Goal: Transaction & Acquisition: Purchase product/service

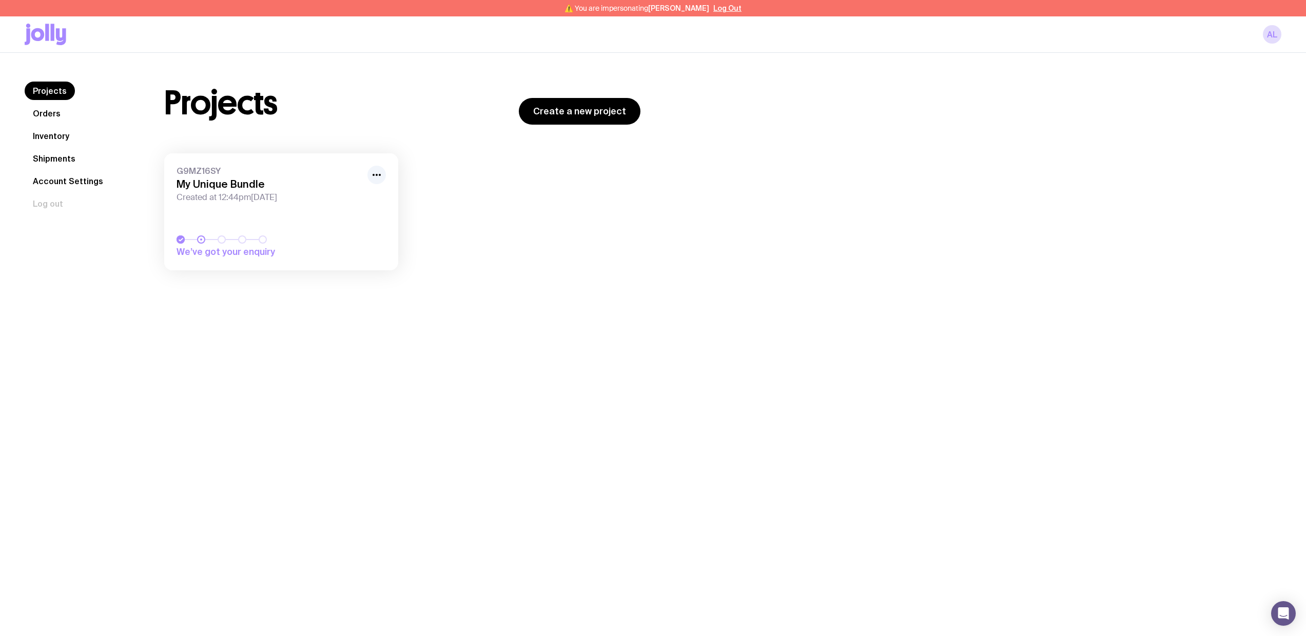
click at [253, 219] on link "G9MZ16SY My Unique Bundle Created at 12:44pm, Tue 22nd Jul 2025 We’ve got your …" at bounding box center [281, 211] width 234 height 117
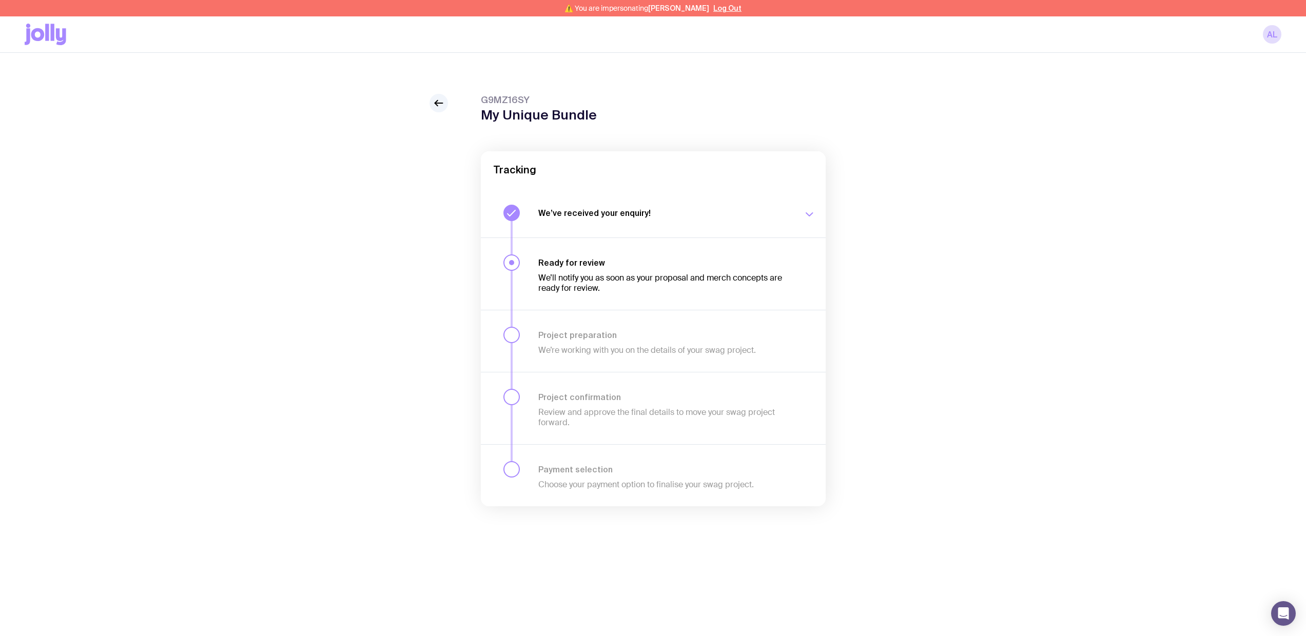
click at [498, 102] on span "G9MZ16SY" at bounding box center [539, 100] width 116 height 12
copy span "G9MZ16SY"
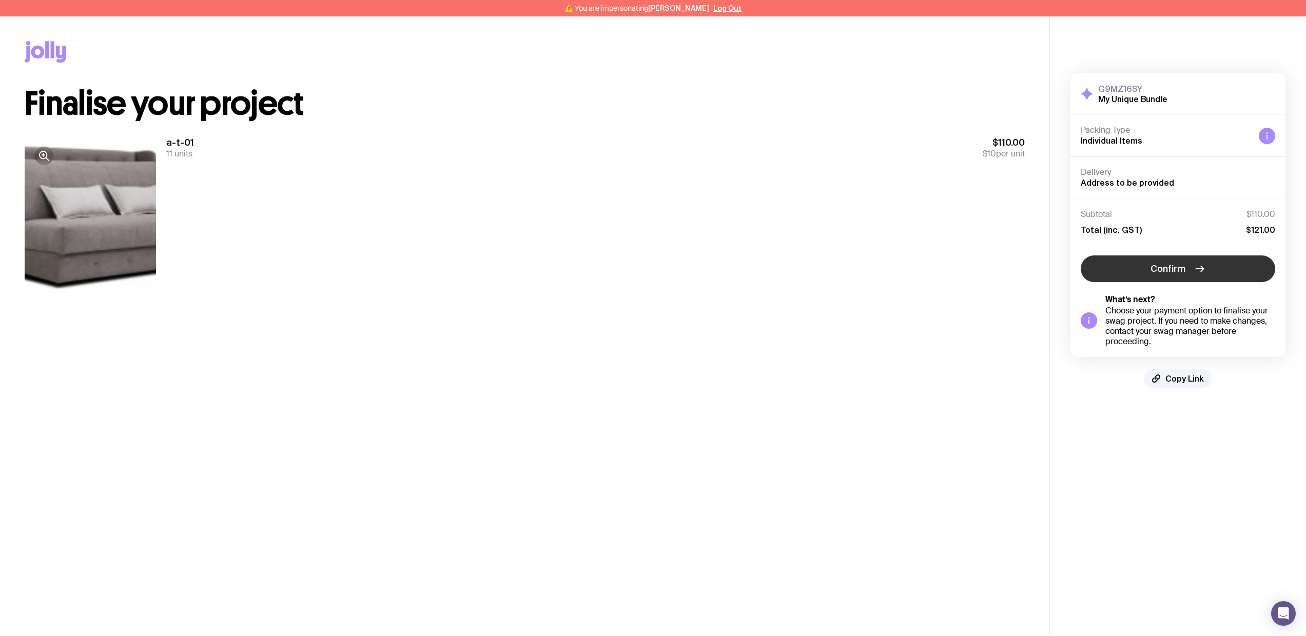
click at [1172, 274] on span "Confirm" at bounding box center [1167, 269] width 35 height 12
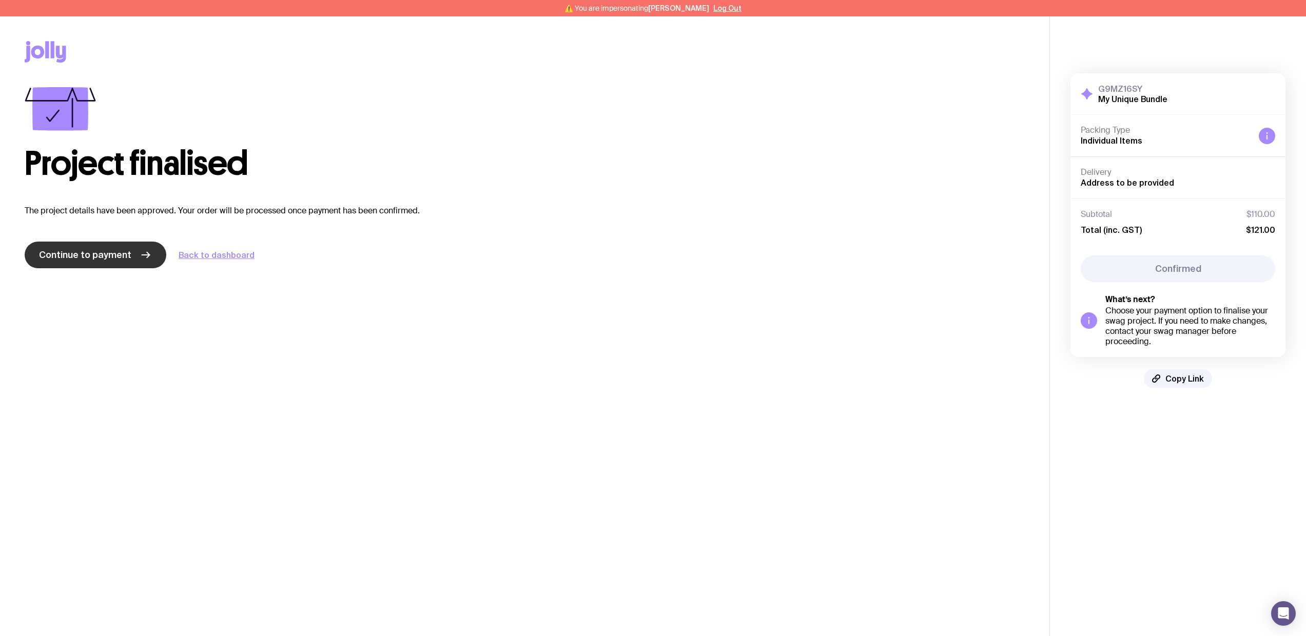
click at [114, 262] on link "Continue to payment" at bounding box center [96, 255] width 142 height 27
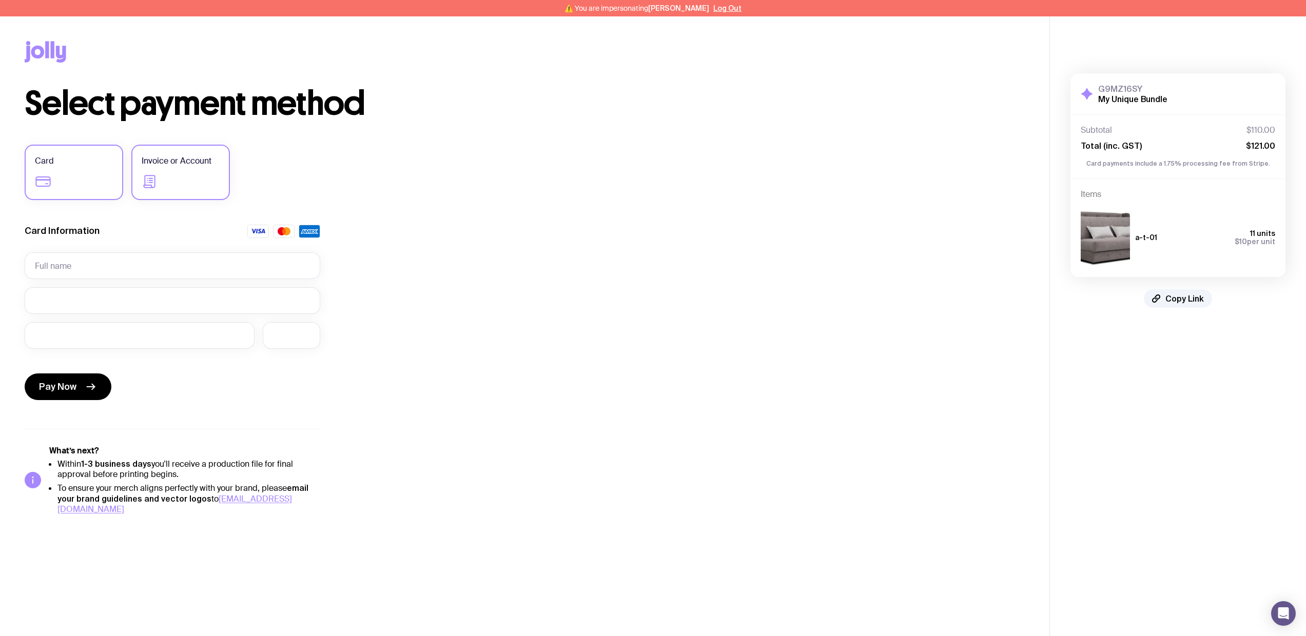
click at [190, 193] on label "Invoice or Account" at bounding box center [180, 172] width 99 height 55
click at [0, 0] on input "Invoice or Account" at bounding box center [0, 0] width 0 height 0
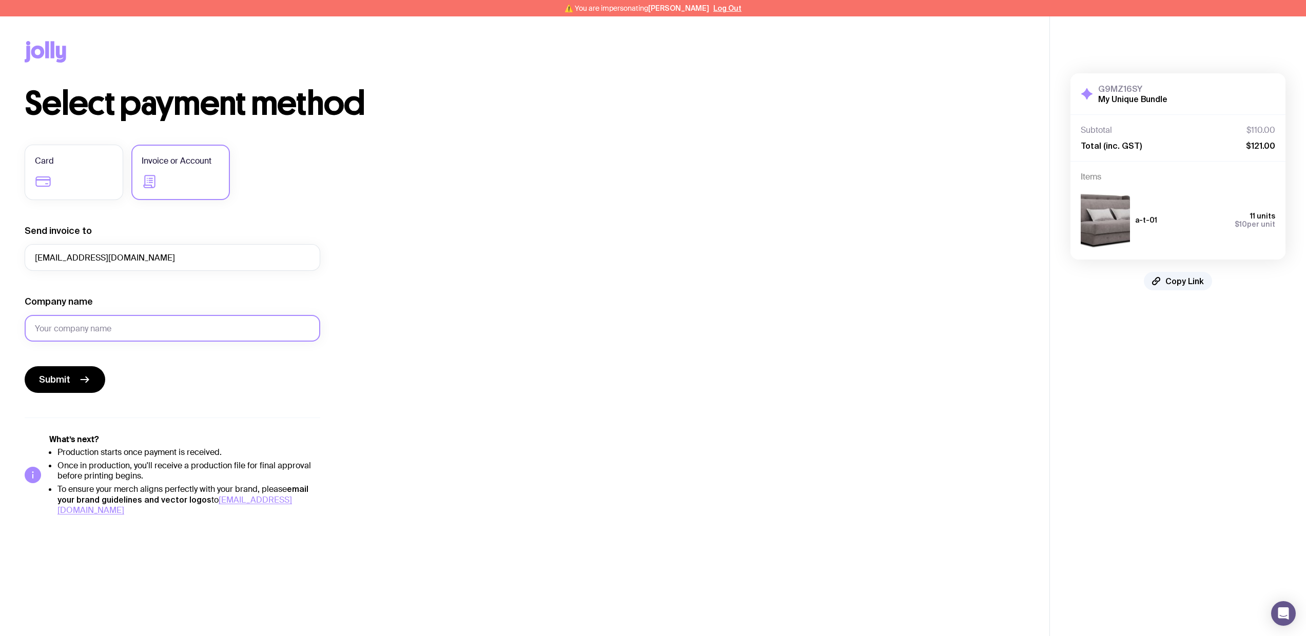
click at [140, 331] on input "Company name" at bounding box center [173, 328] width 296 height 27
type input "test"
click at [67, 378] on span "Submit" at bounding box center [54, 380] width 31 height 12
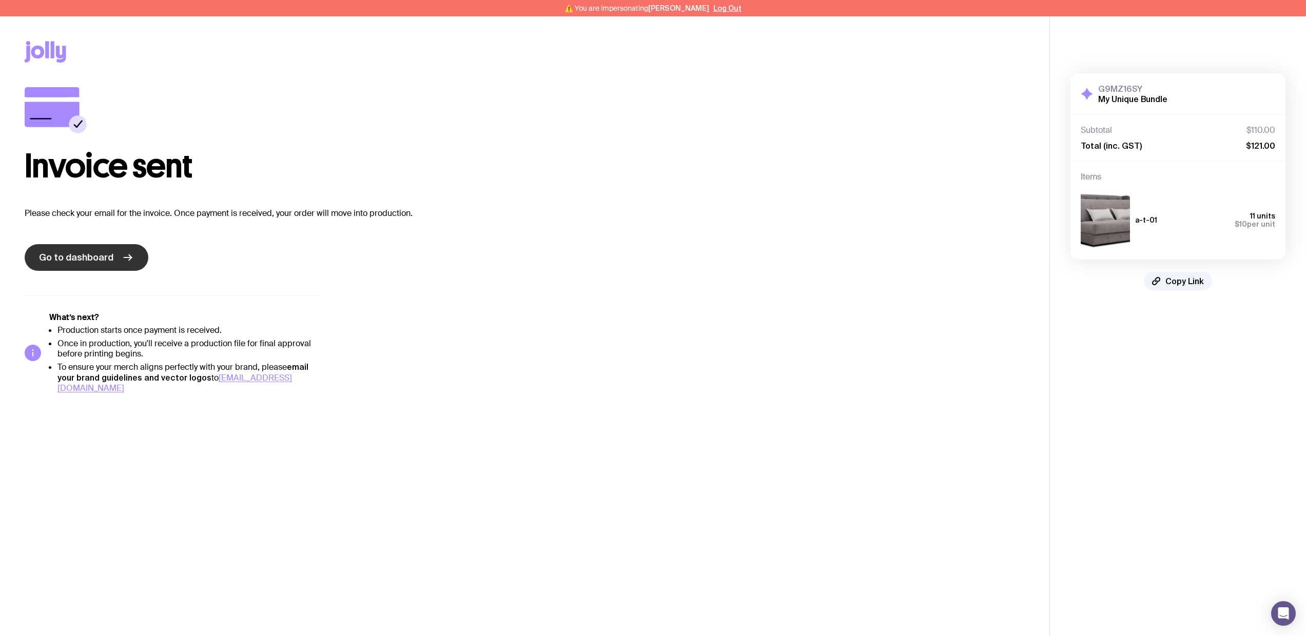
click at [91, 255] on span "Go to dashboard" at bounding box center [76, 257] width 74 height 12
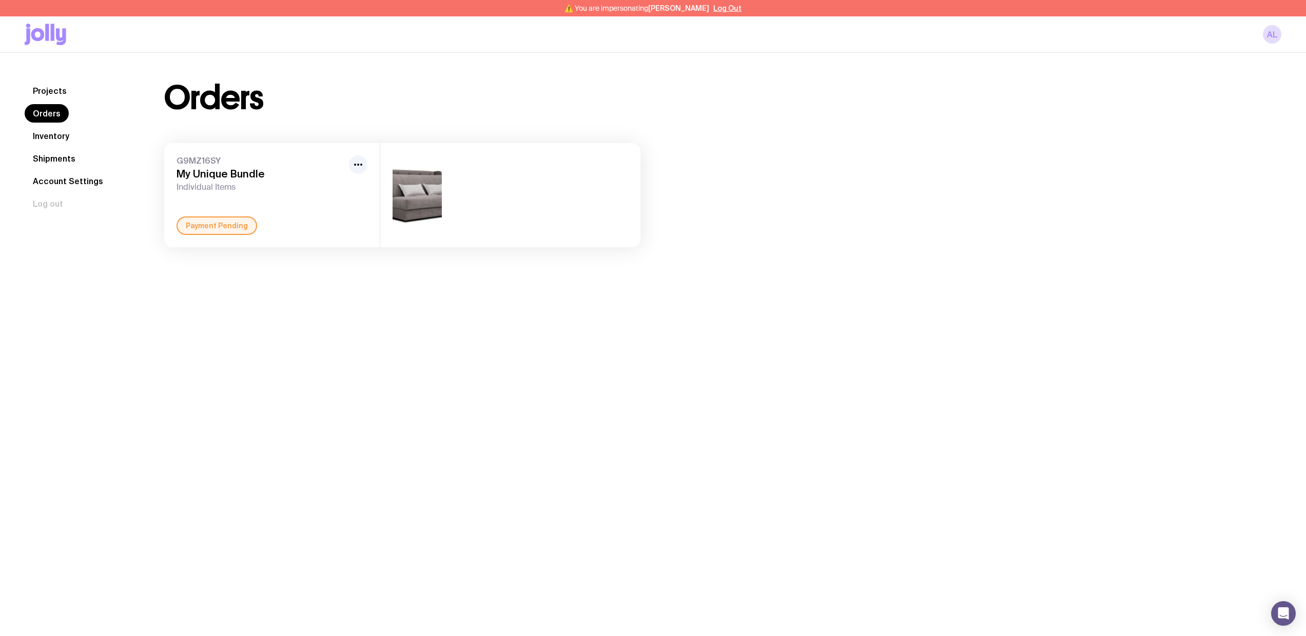
click at [43, 139] on link "Inventory" at bounding box center [51, 136] width 53 height 18
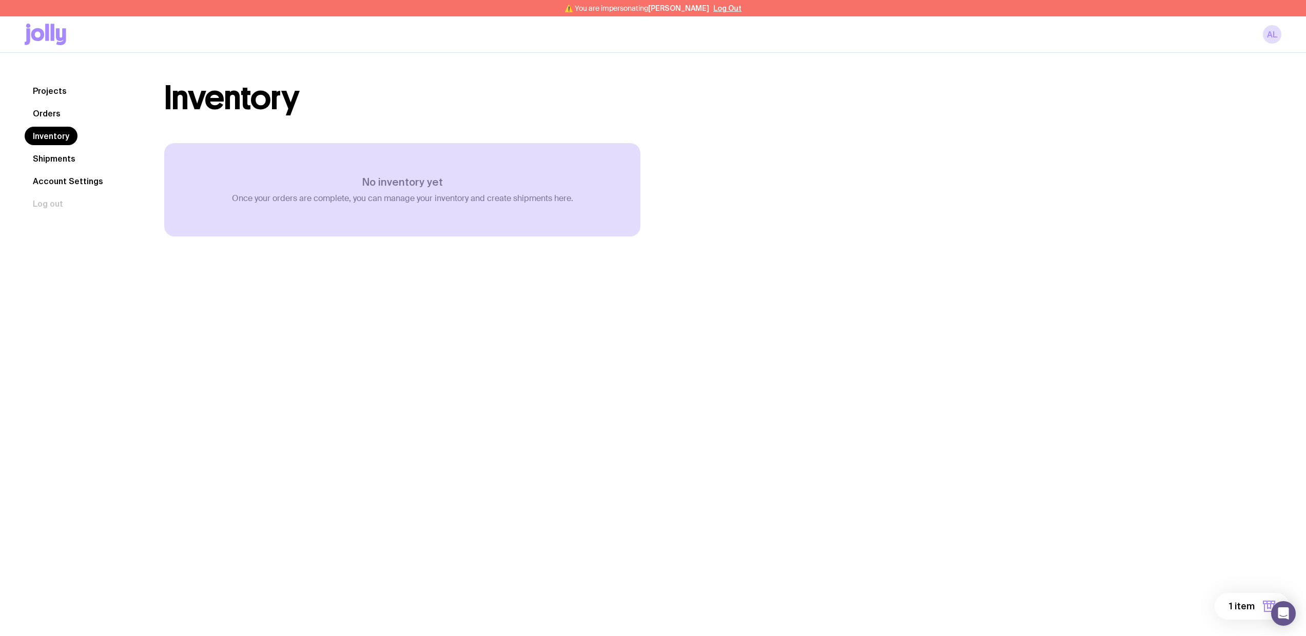
click at [60, 119] on link "Orders" at bounding box center [47, 113] width 44 height 18
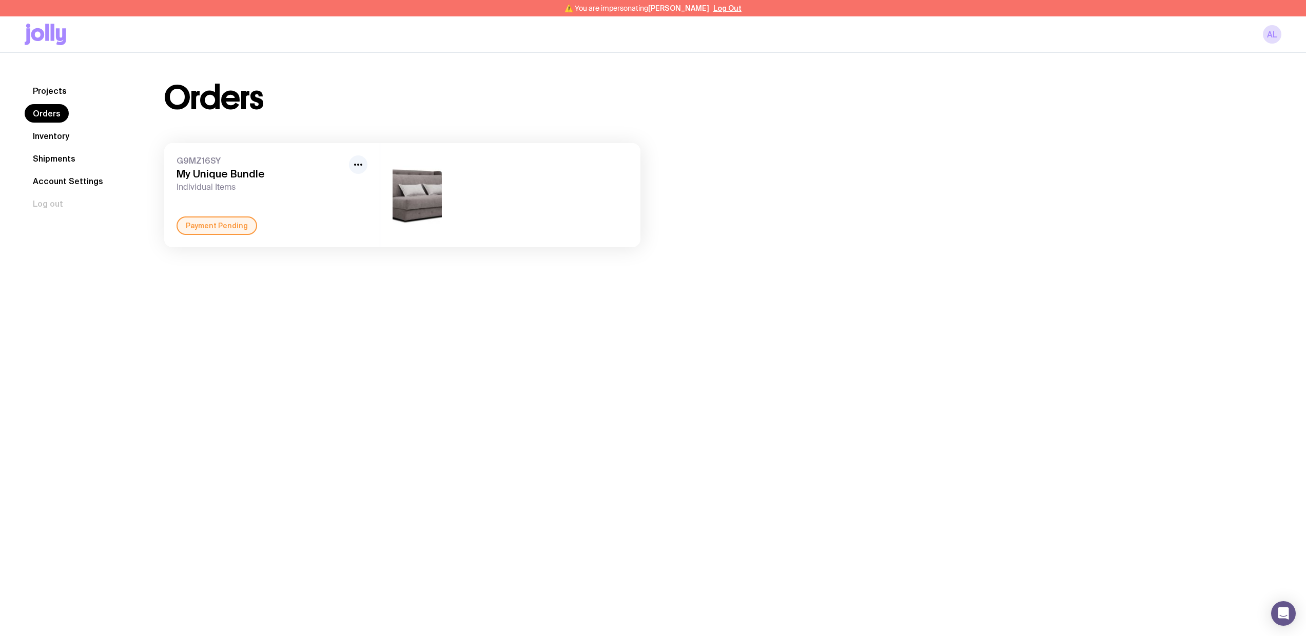
click at [55, 139] on link "Inventory" at bounding box center [51, 136] width 53 height 18
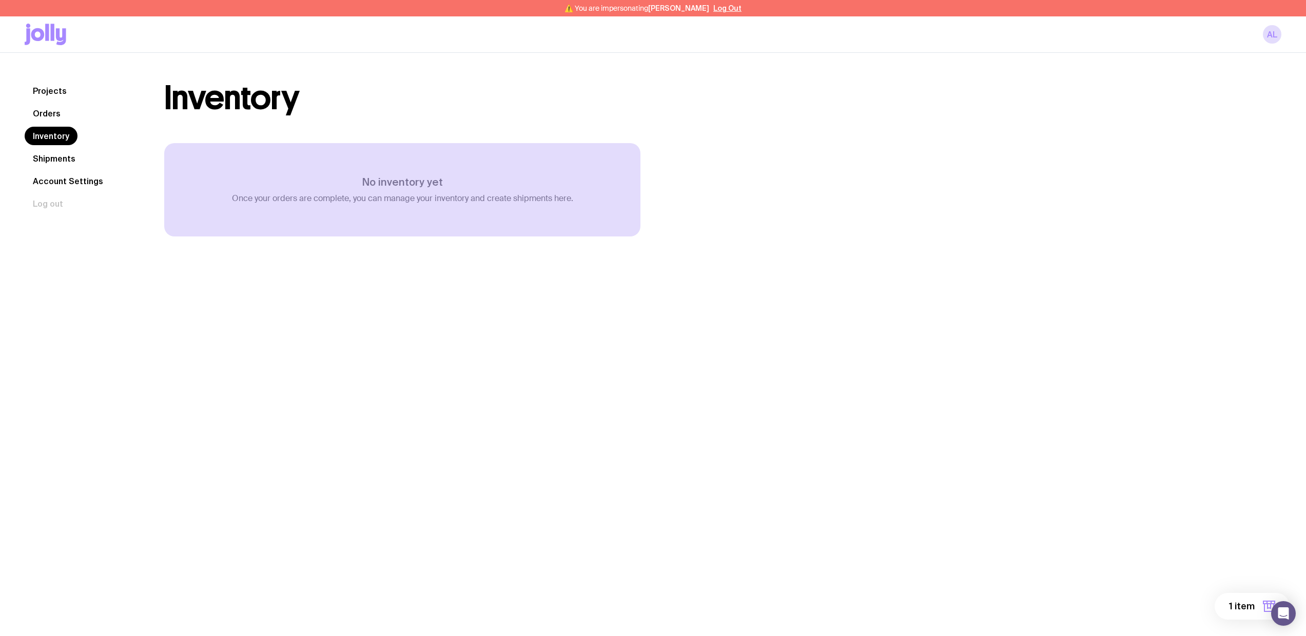
click at [69, 162] on link "Shipments" at bounding box center [54, 158] width 59 height 18
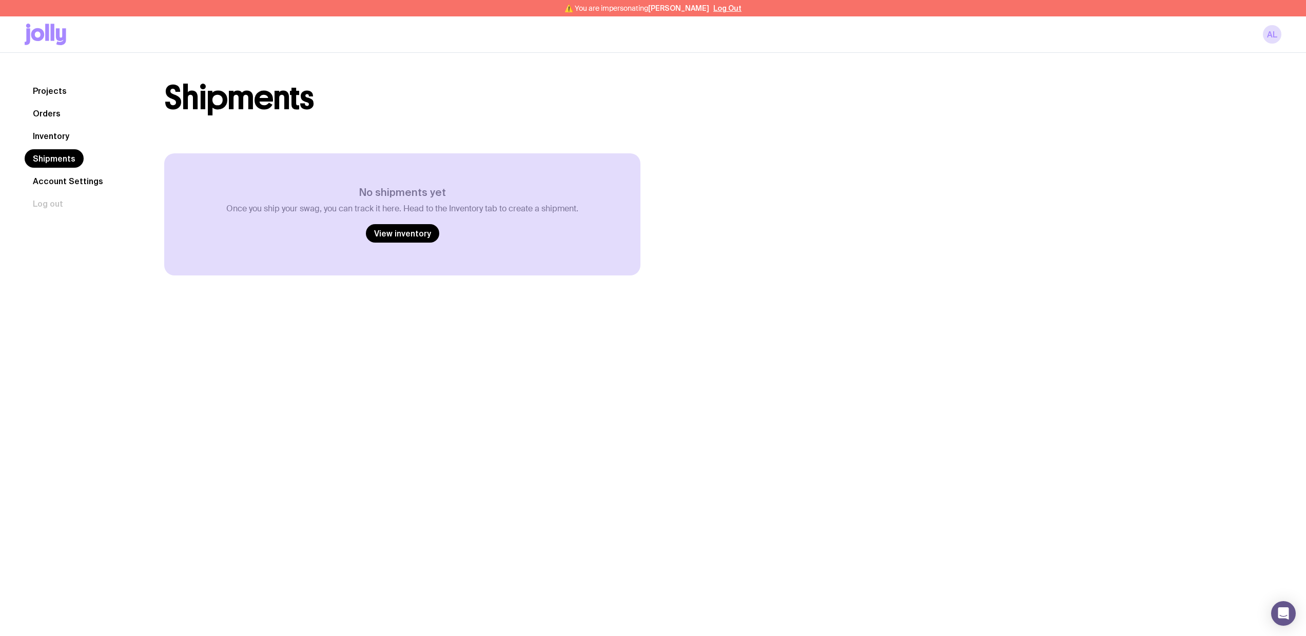
click at [66, 143] on link "Inventory" at bounding box center [51, 136] width 53 height 18
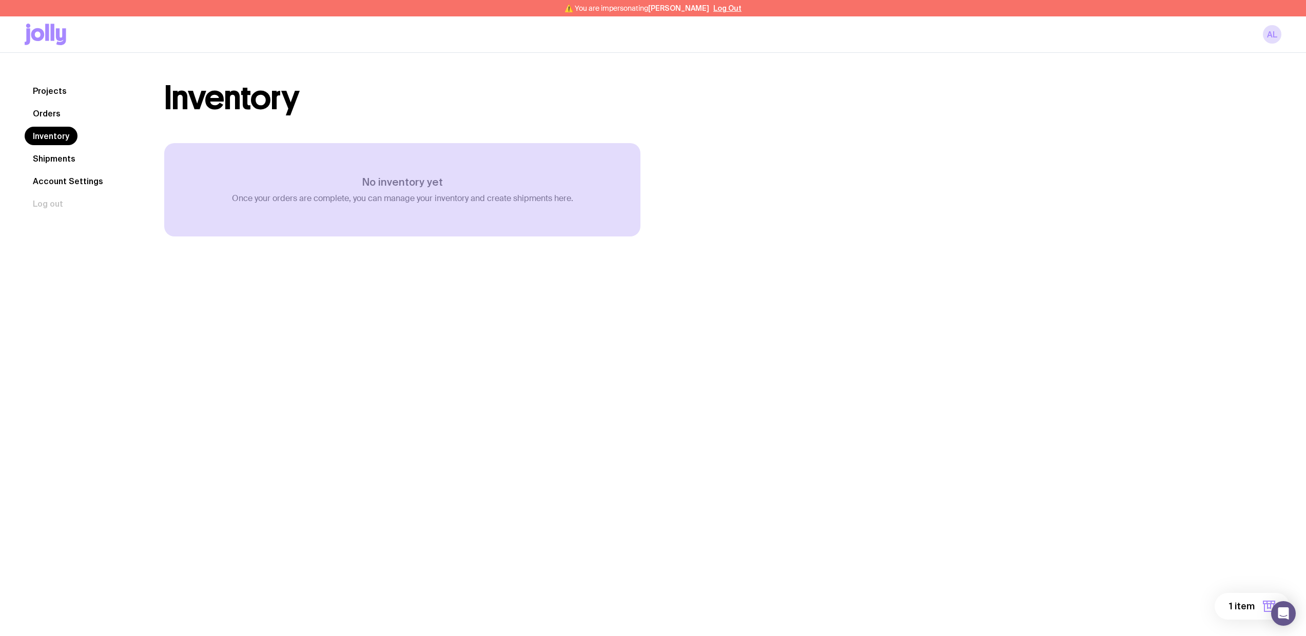
click at [60, 119] on link "Orders" at bounding box center [47, 113] width 44 height 18
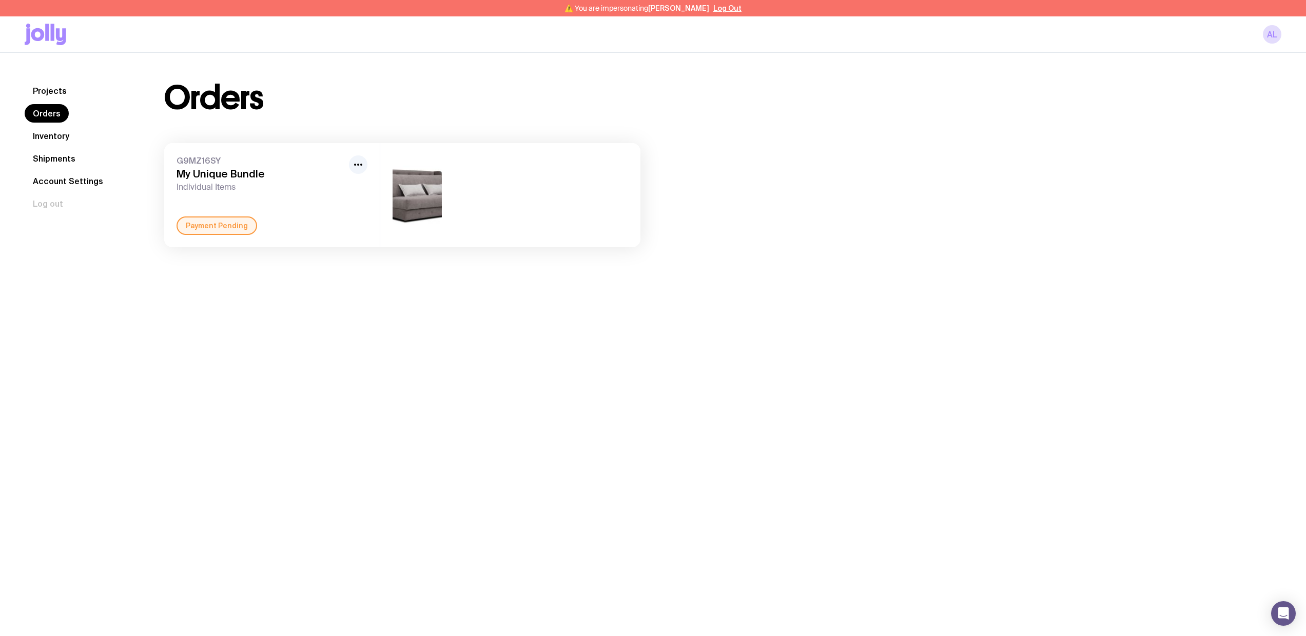
click at [58, 129] on link "Inventory" at bounding box center [51, 136] width 53 height 18
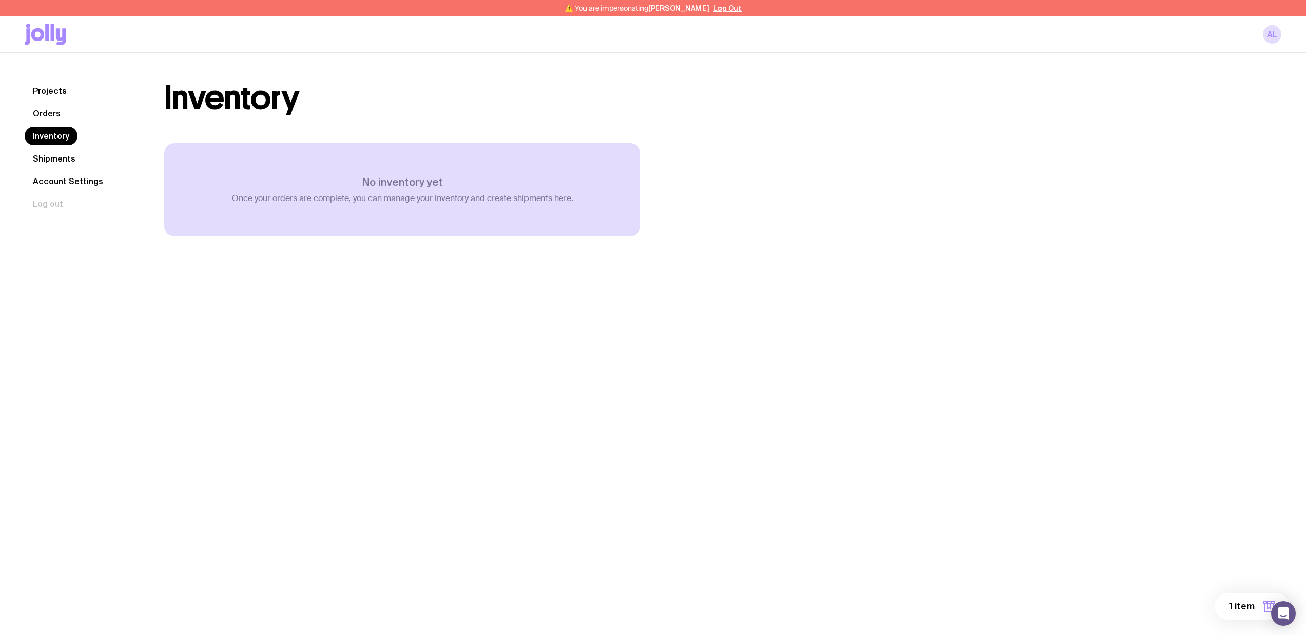
click at [56, 117] on link "Orders" at bounding box center [47, 113] width 44 height 18
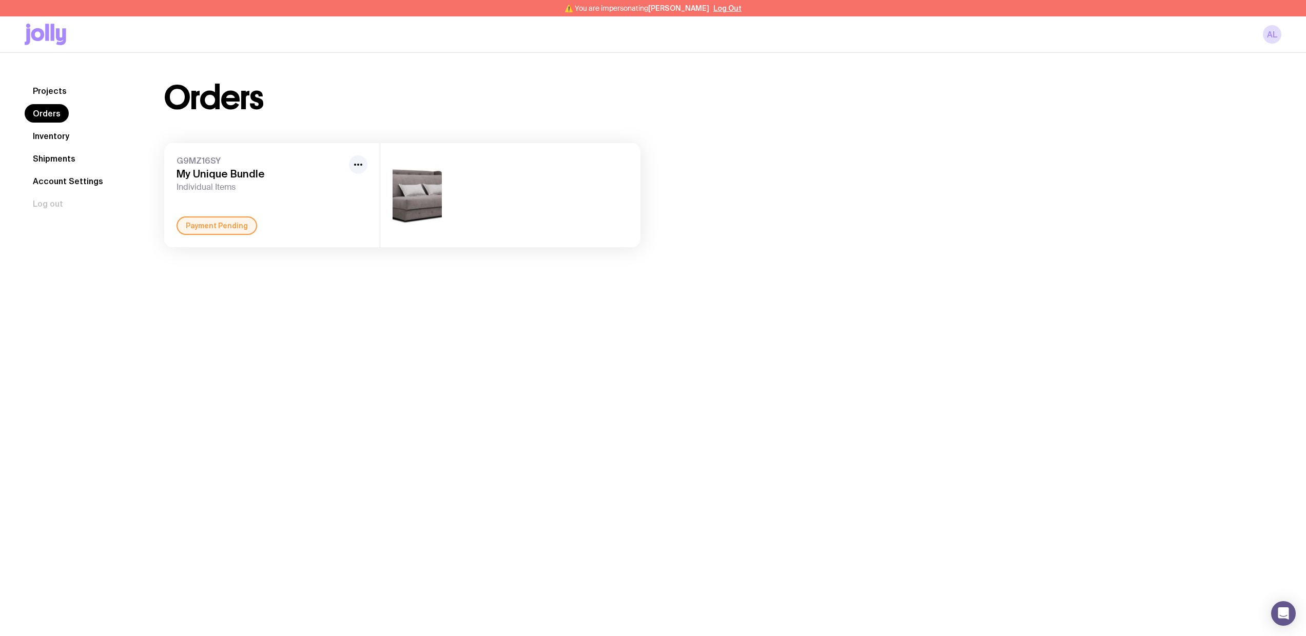
click at [220, 226] on div "Payment Pending" at bounding box center [217, 226] width 81 height 18
click at [362, 161] on icon "button" at bounding box center [358, 165] width 12 height 12
click at [873, 323] on div "Projects Orders Inventory Shipments Account Settings Log out Projects Orders In…" at bounding box center [653, 371] width 1306 height 636
drag, startPoint x: 658, startPoint y: 11, endPoint x: 697, endPoint y: 8, distance: 39.2
click at [697, 8] on span "⚠️ You are impersonating Anna Lytics" at bounding box center [636, 8] width 145 height 8
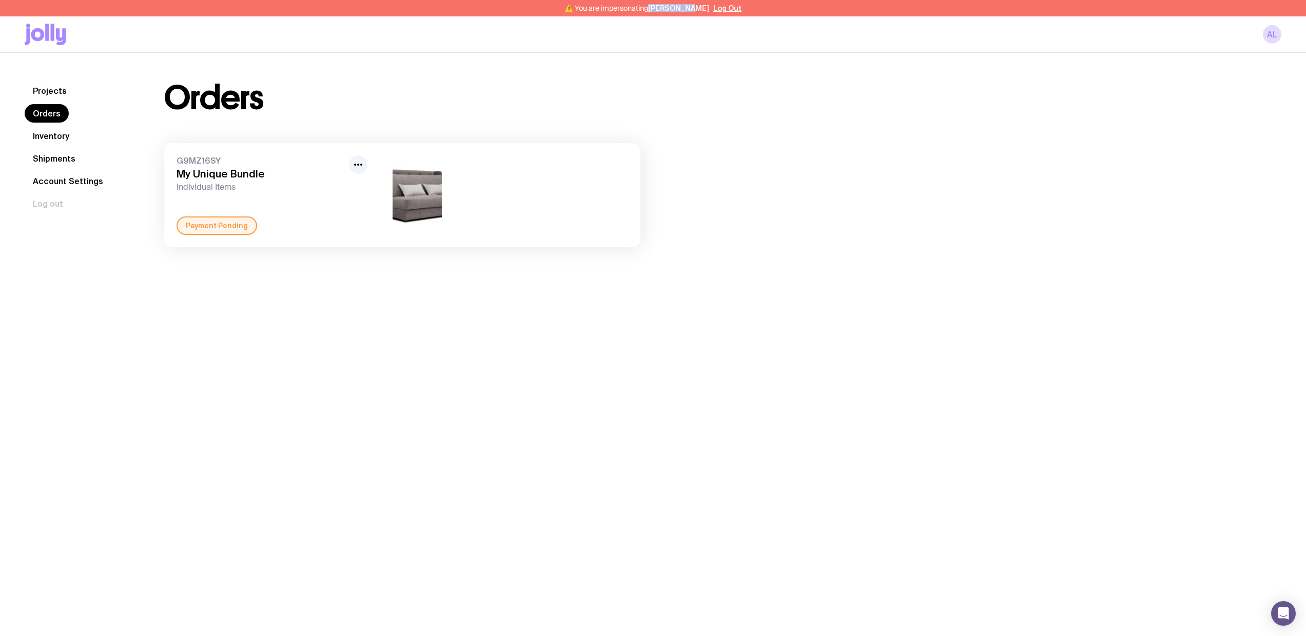
click at [46, 90] on link "Projects" at bounding box center [50, 91] width 50 height 18
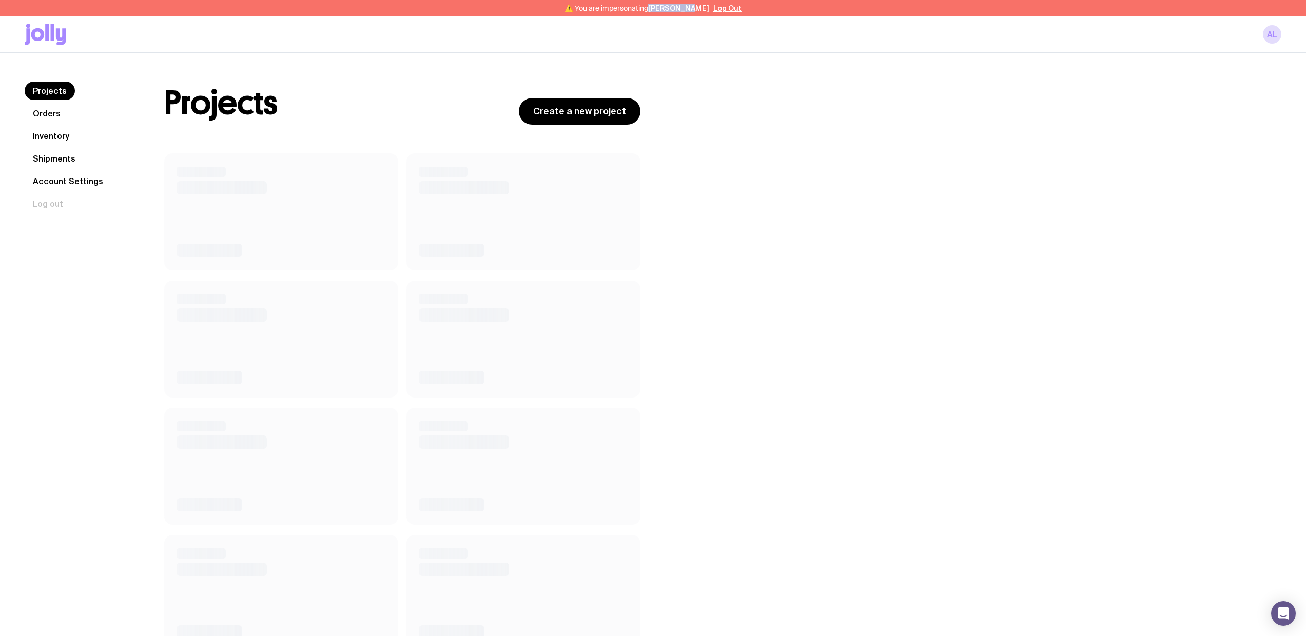
click at [51, 36] on icon at bounding box center [53, 32] width 4 height 17
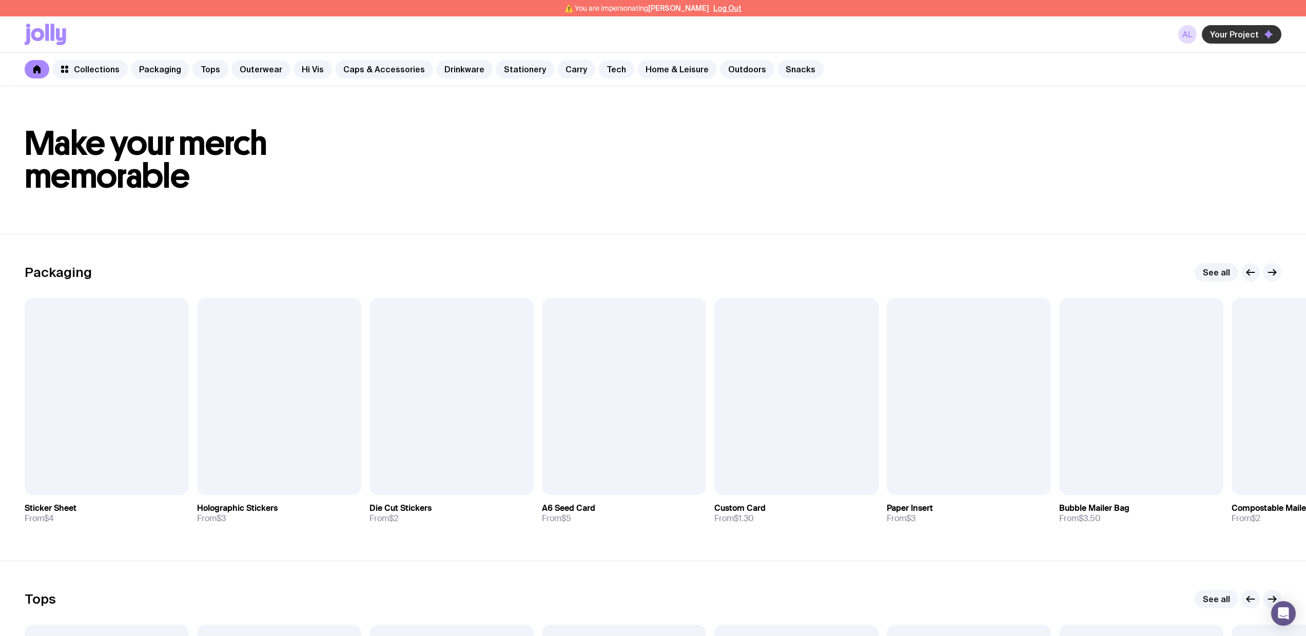
click at [1225, 36] on span "Your Project" at bounding box center [1234, 34] width 49 height 10
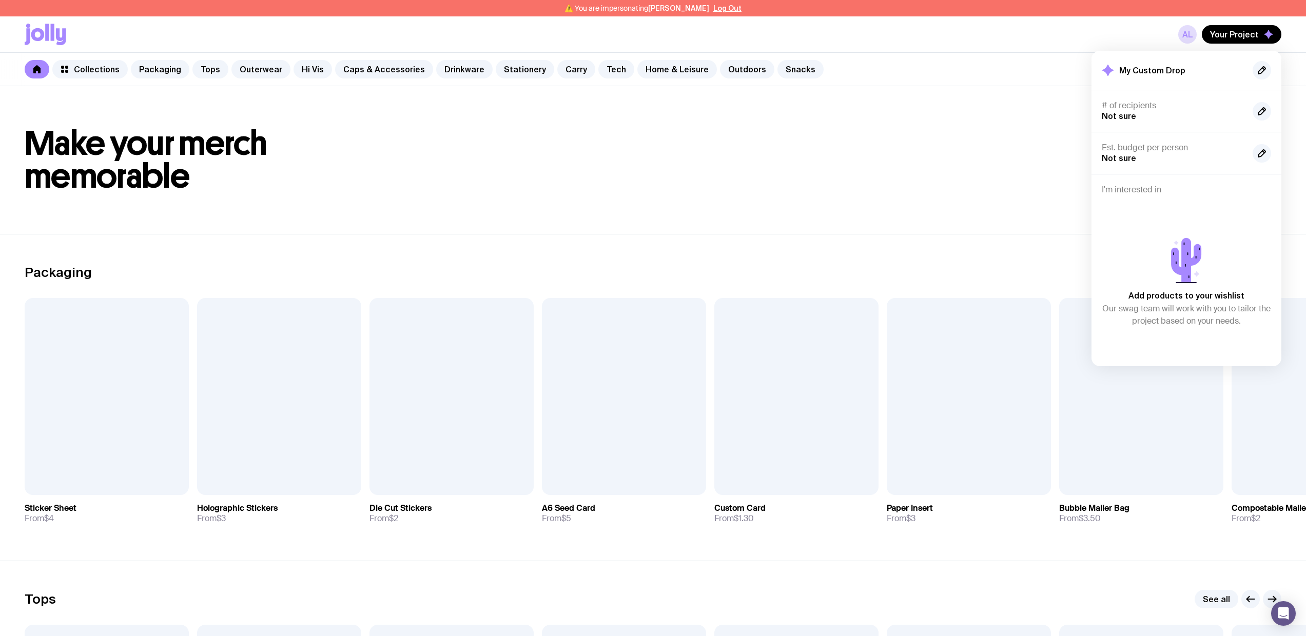
click at [802, 213] on header "Make your merch memorable" at bounding box center [653, 160] width 1306 height 148
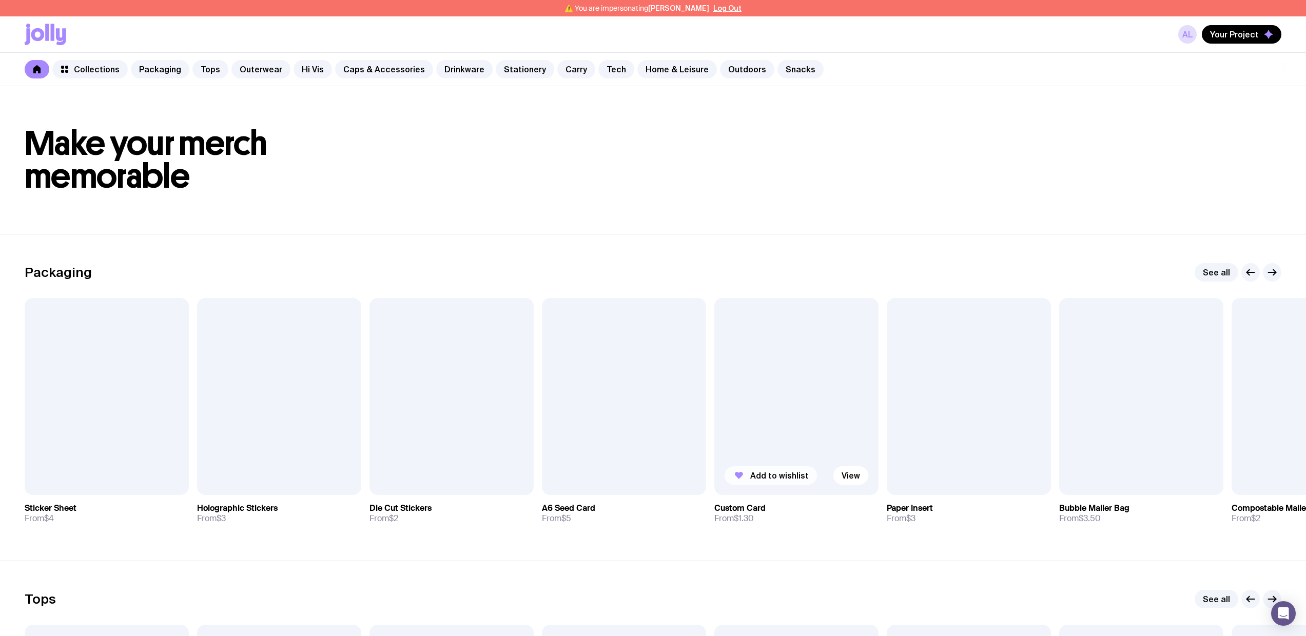
click at [748, 474] on button "Add to wishlist" at bounding box center [770, 475] width 92 height 18
click at [927, 473] on span "Add to wishlist" at bounding box center [952, 476] width 58 height 10
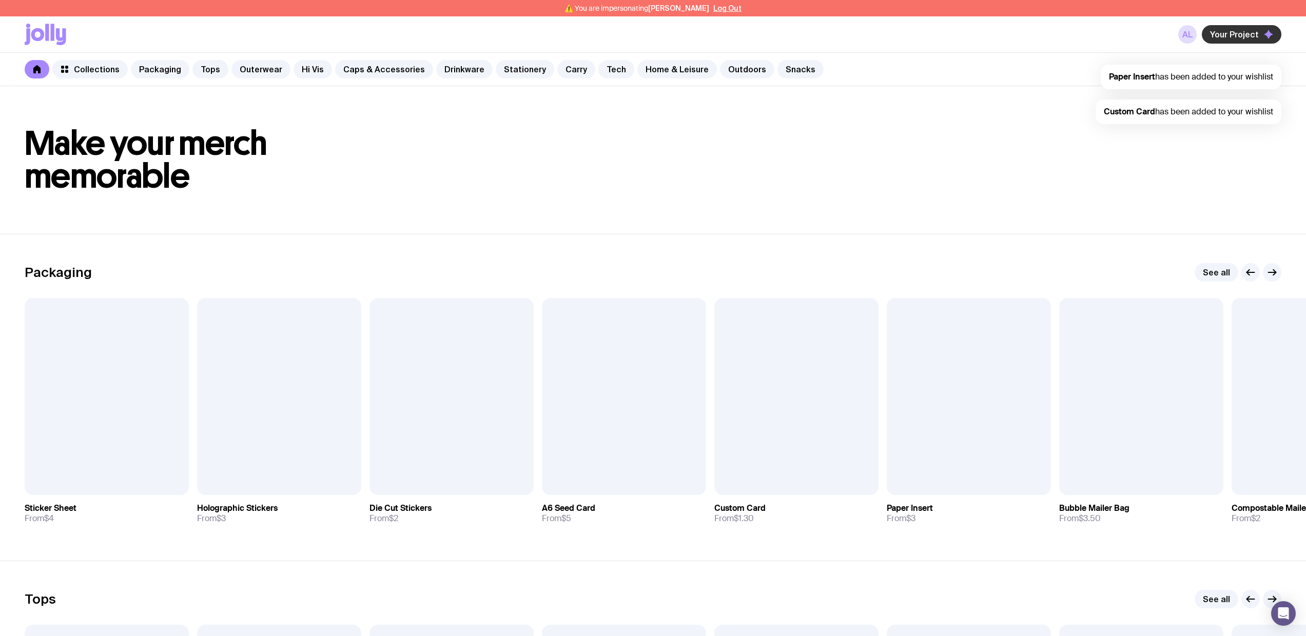
click at [1228, 29] on span "Your Project" at bounding box center [1234, 34] width 49 height 10
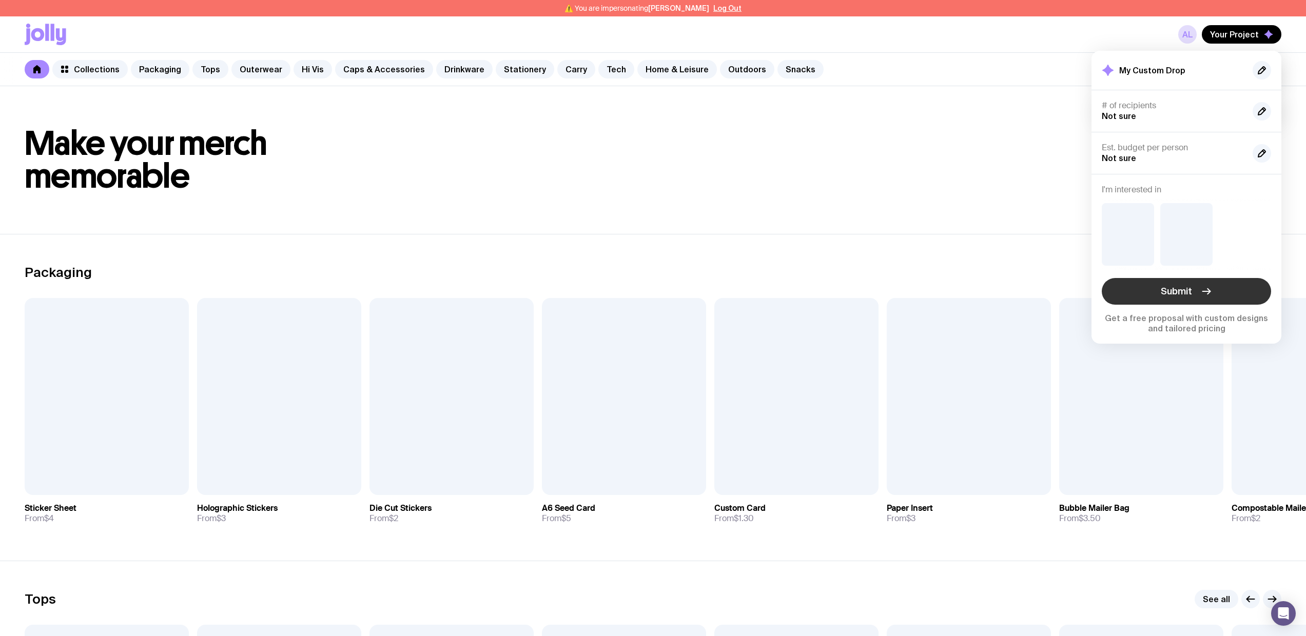
click at [1159, 300] on button "Submit" at bounding box center [1186, 291] width 169 height 27
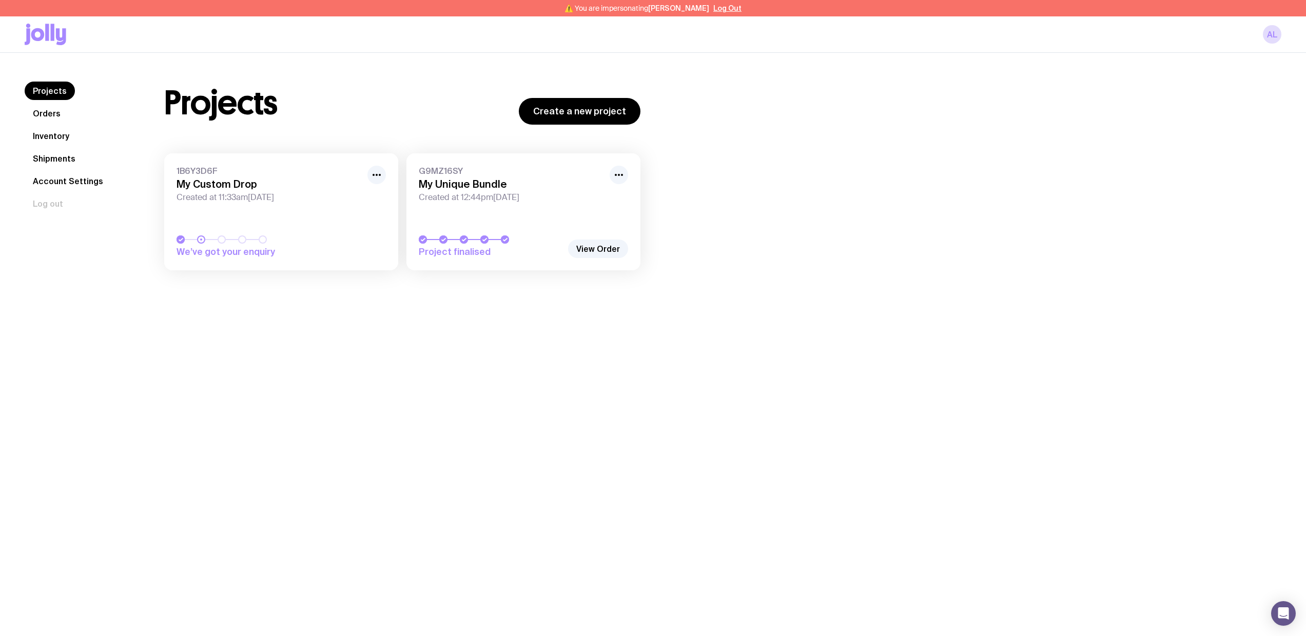
click at [287, 208] on link "1B6Y3D6F My Custom Drop Created at 11:33am, Tue 9th Sep 2025 We’ve got your enq…" at bounding box center [281, 211] width 234 height 117
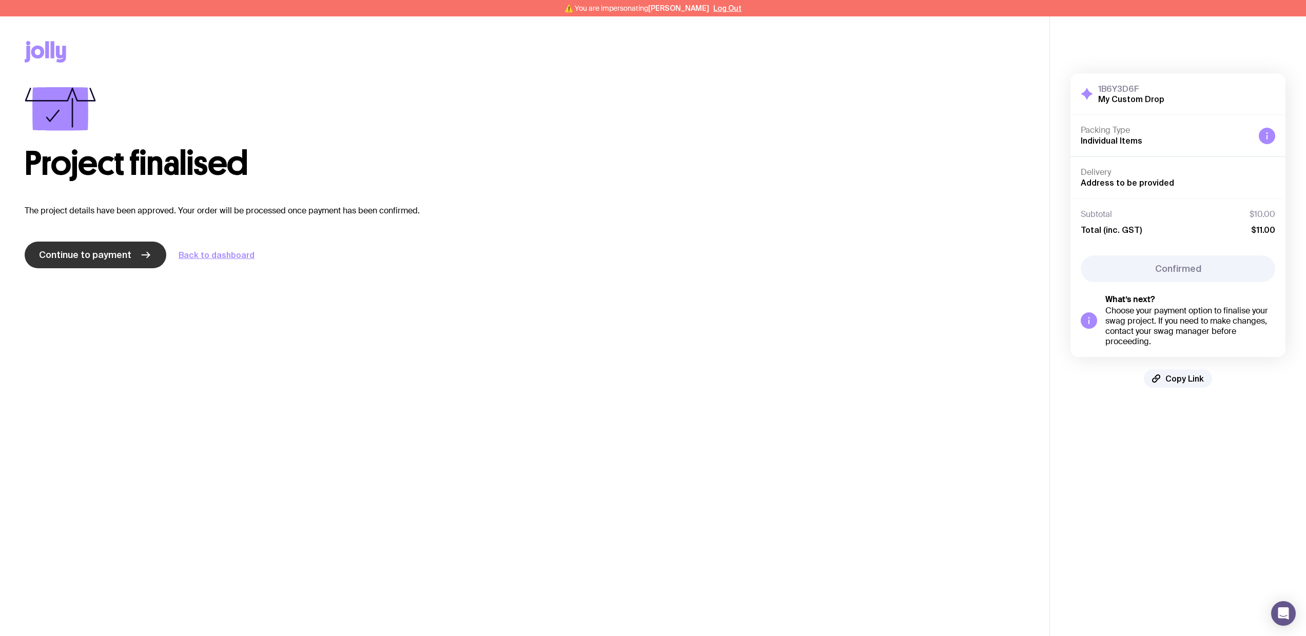
click at [76, 252] on span "Continue to payment" at bounding box center [85, 255] width 92 height 12
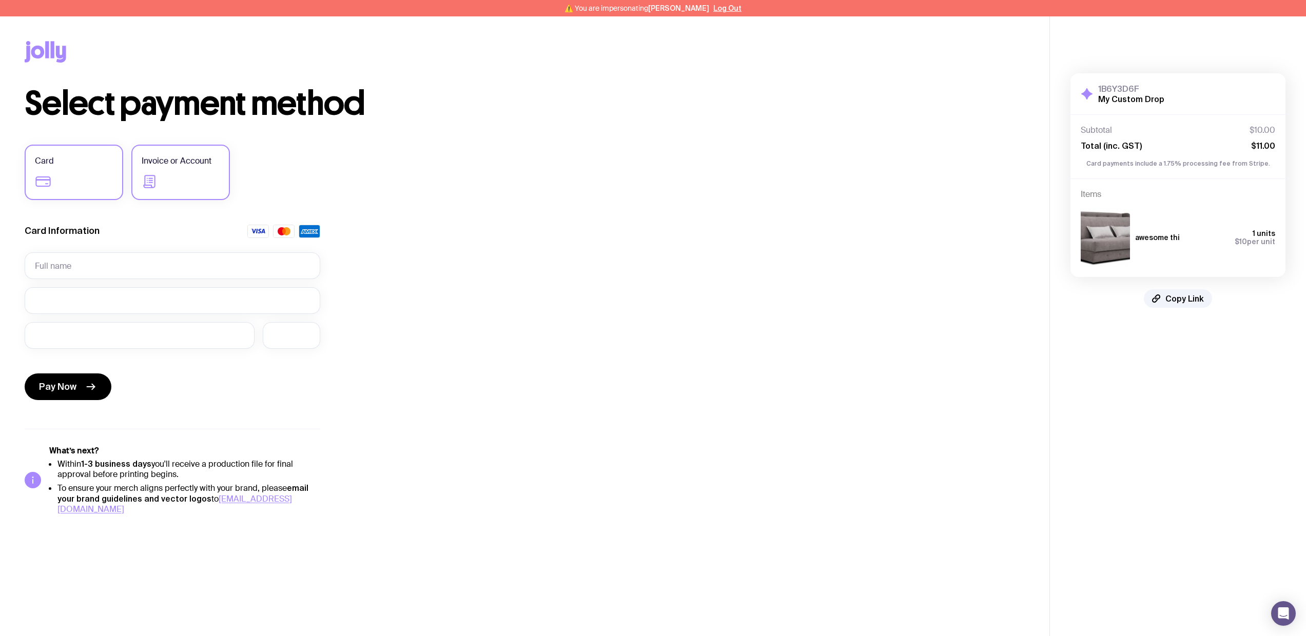
click at [175, 183] on label "Invoice or Account" at bounding box center [180, 172] width 99 height 55
click at [0, 0] on input "Invoice or Account" at bounding box center [0, 0] width 0 height 0
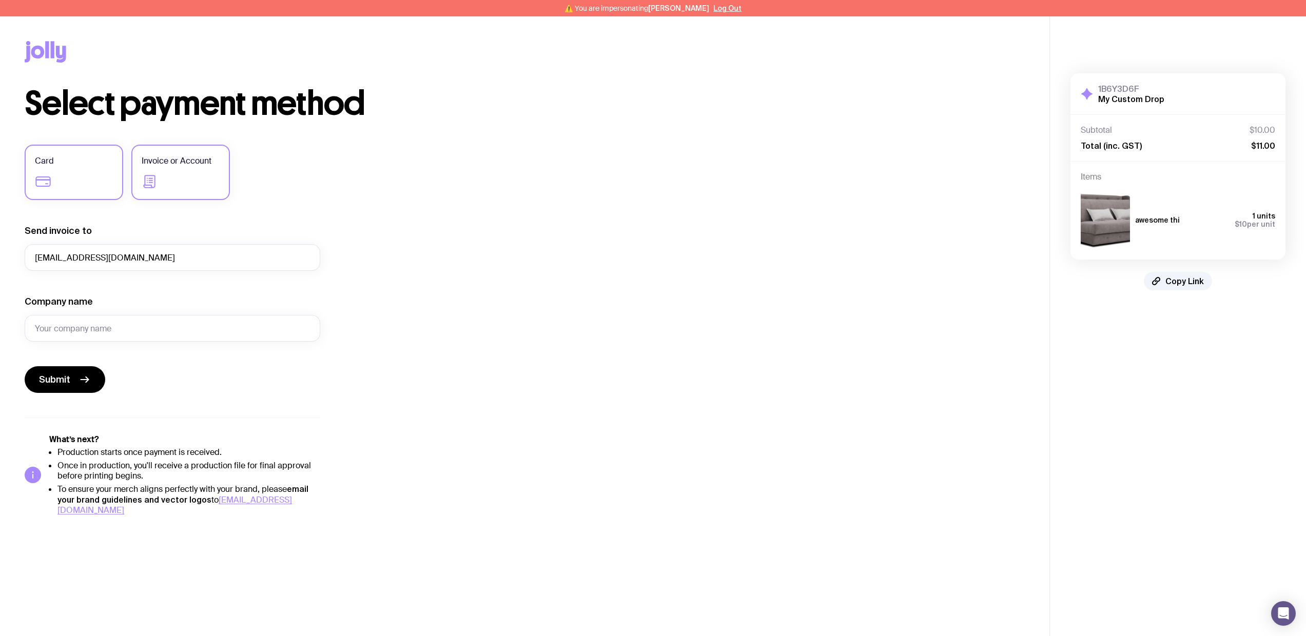
click at [76, 157] on label "Card" at bounding box center [74, 172] width 99 height 55
click at [0, 0] on input "Card" at bounding box center [0, 0] width 0 height 0
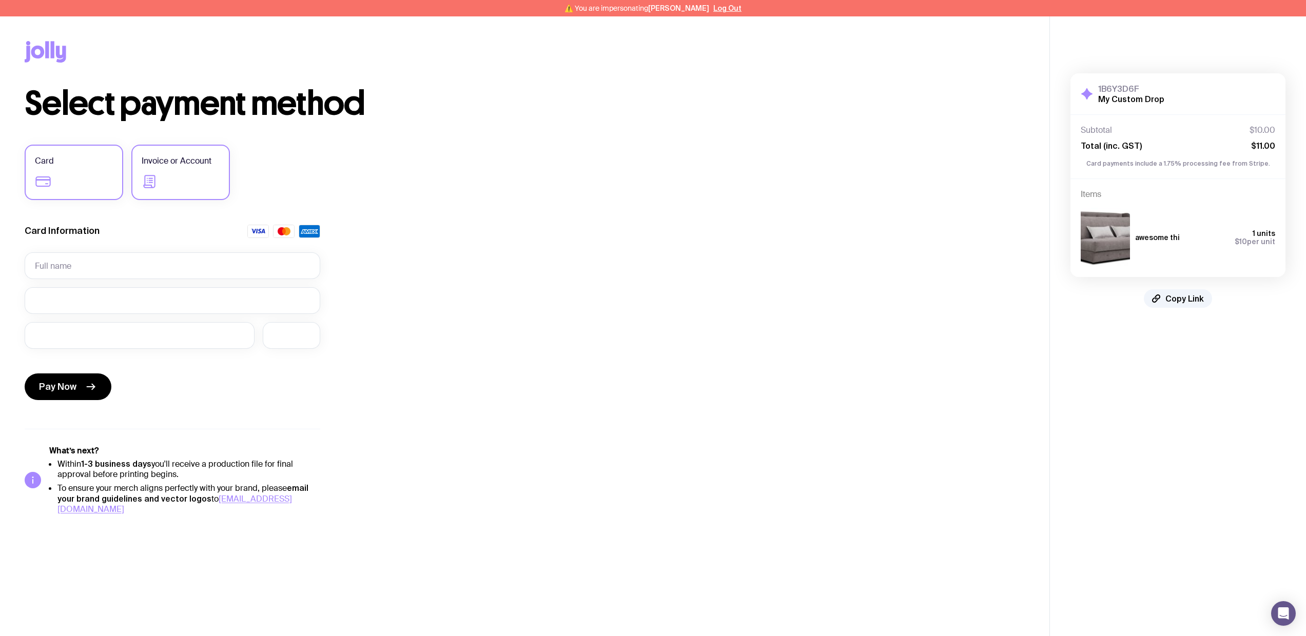
click at [183, 181] on label "Invoice or Account" at bounding box center [180, 172] width 99 height 55
click at [0, 0] on input "Invoice or Account" at bounding box center [0, 0] width 0 height 0
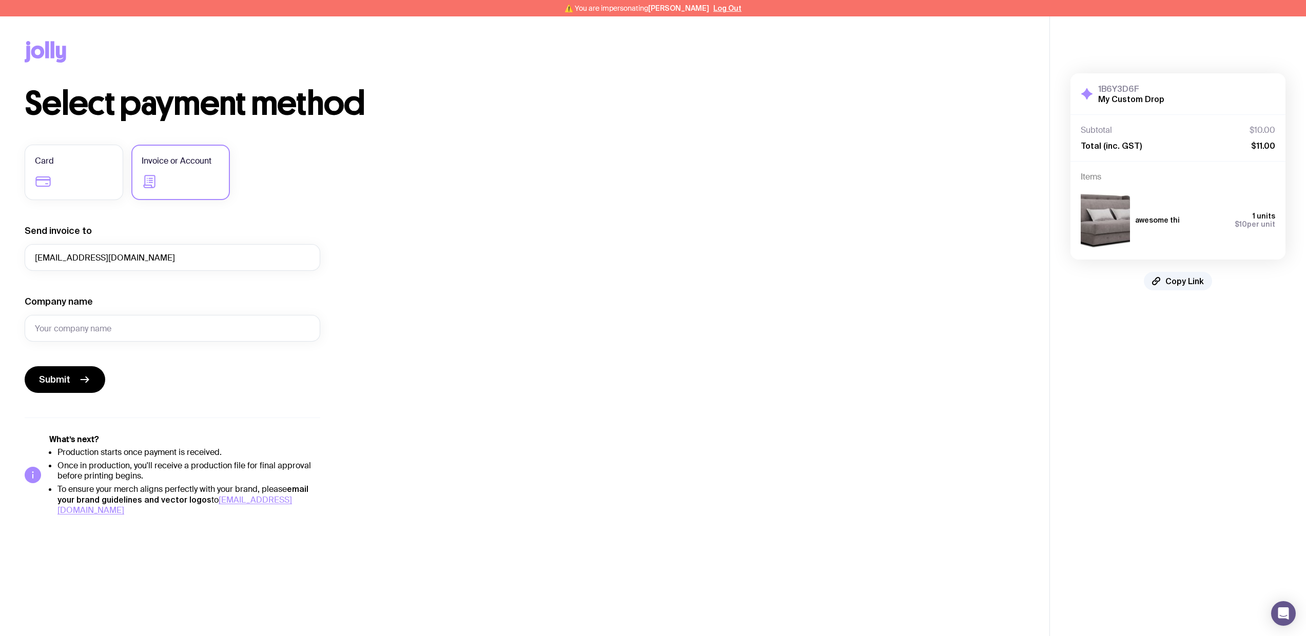
click at [43, 53] on icon at bounding box center [37, 52] width 13 height 13
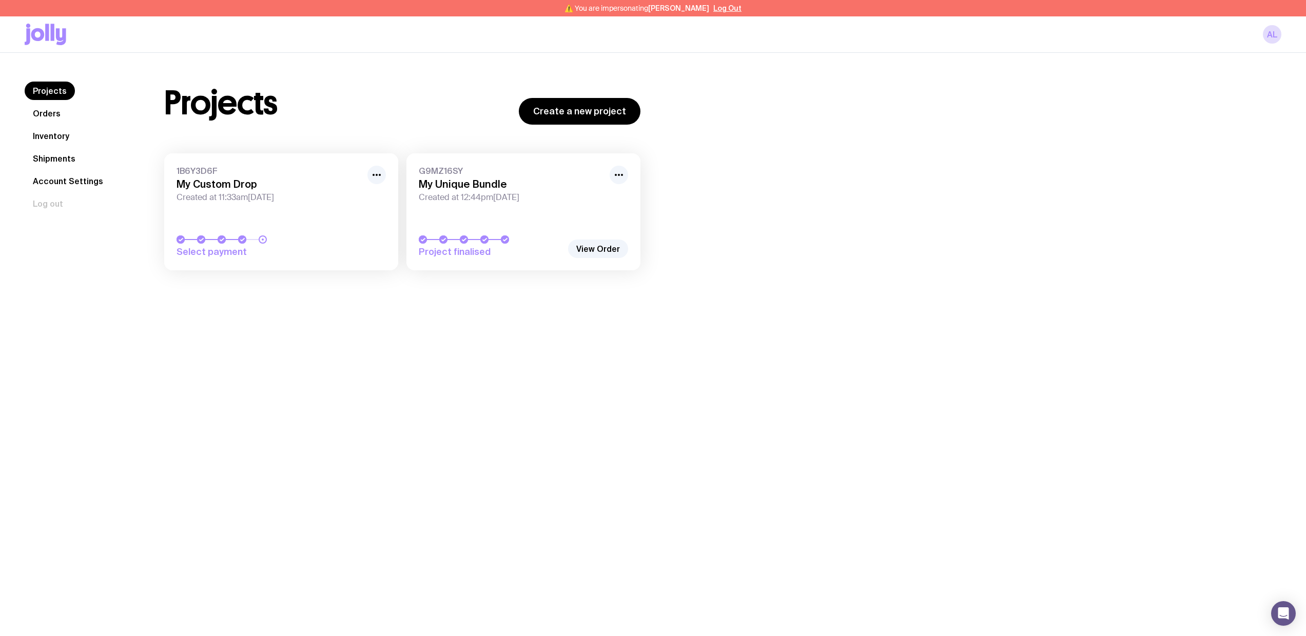
click at [64, 133] on link "Inventory" at bounding box center [51, 136] width 53 height 18
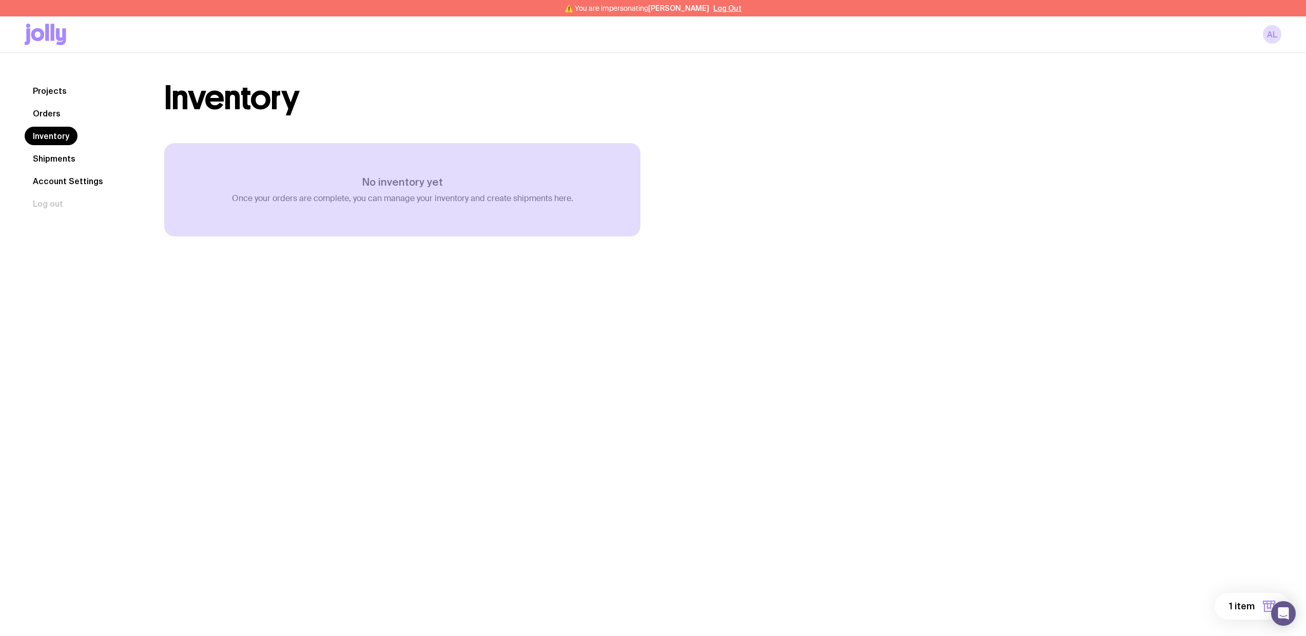
click at [60, 87] on link "Projects" at bounding box center [50, 91] width 50 height 18
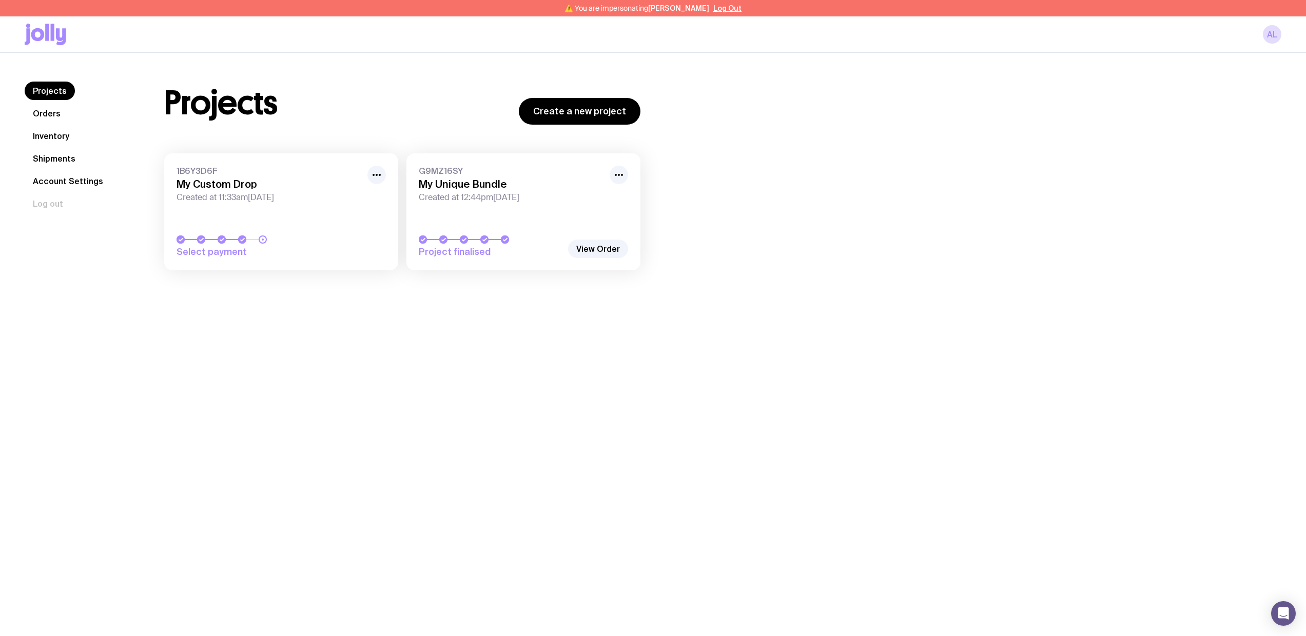
click at [285, 214] on link "1B6Y3D6F My Custom Drop Created at 11:33am, Tue 9th Sep 2025 Select payment" at bounding box center [281, 211] width 234 height 117
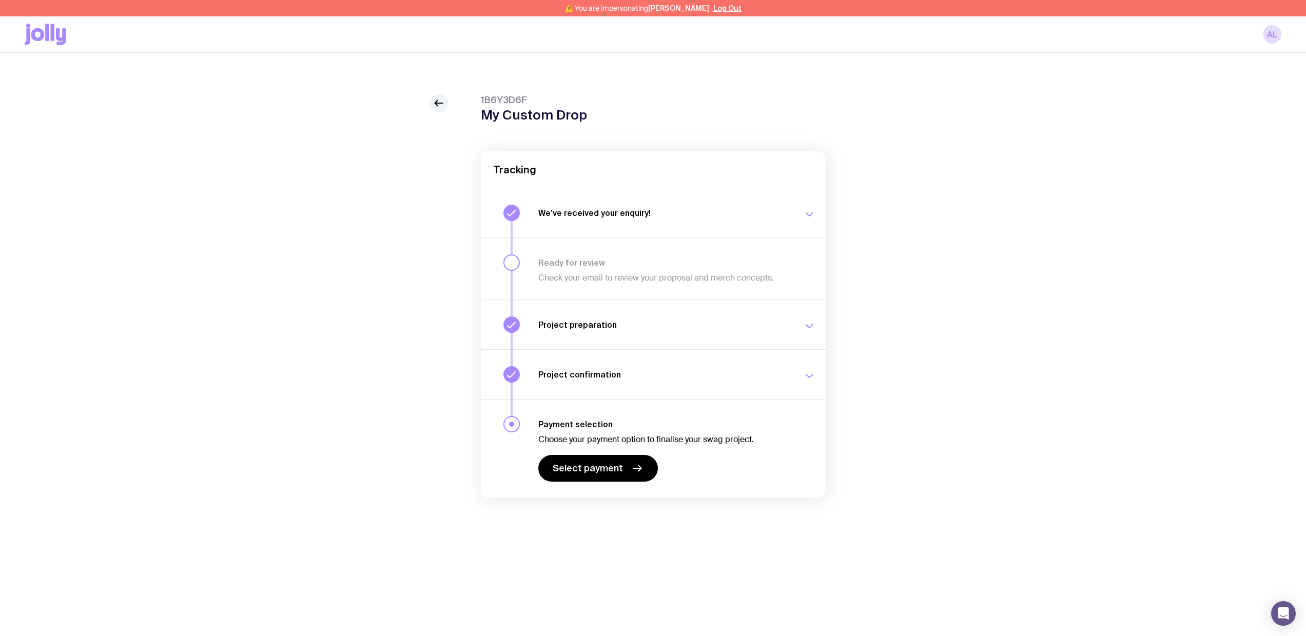
drag, startPoint x: 540, startPoint y: 262, endPoint x: 681, endPoint y: 281, distance: 142.4
click at [681, 281] on div "Ready for review Check your email to review your proposal and merch concepts." at bounding box center [664, 271] width 252 height 26
click at [615, 467] on span "Select payment" at bounding box center [588, 468] width 70 height 12
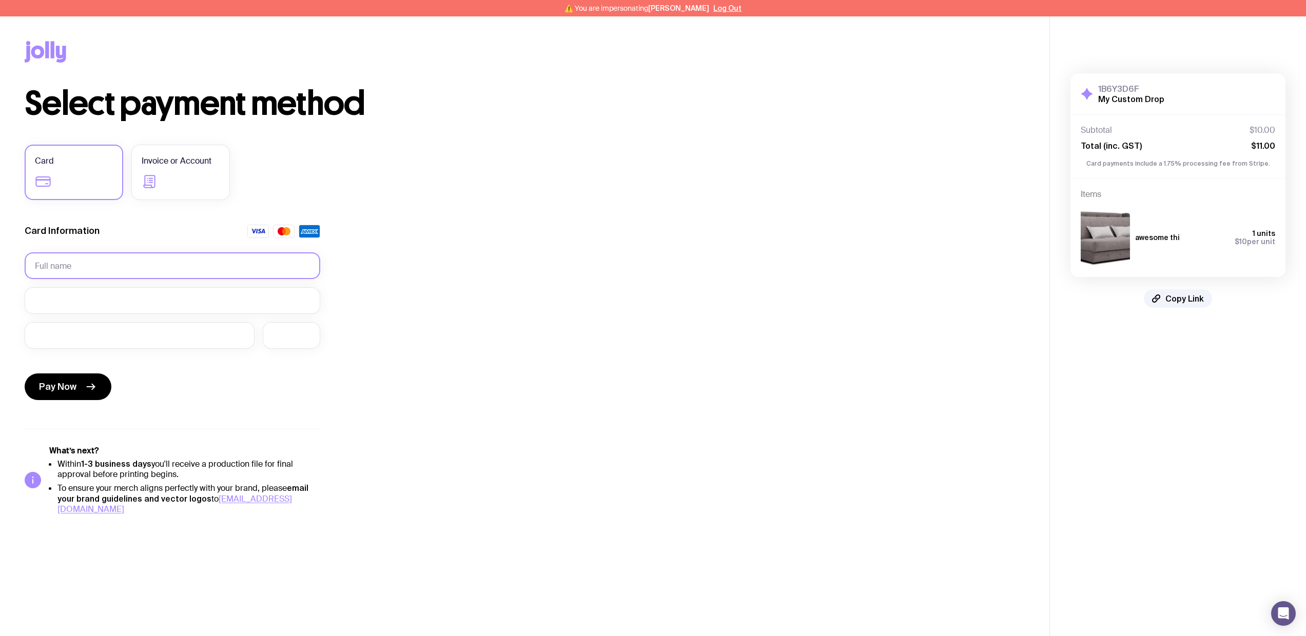
click at [118, 263] on input "text" at bounding box center [173, 265] width 296 height 27
type input "Serhii Brykov"
click at [288, 343] on div at bounding box center [291, 335] width 57 height 27
click at [67, 380] on button "Pay Now" at bounding box center [68, 387] width 87 height 27
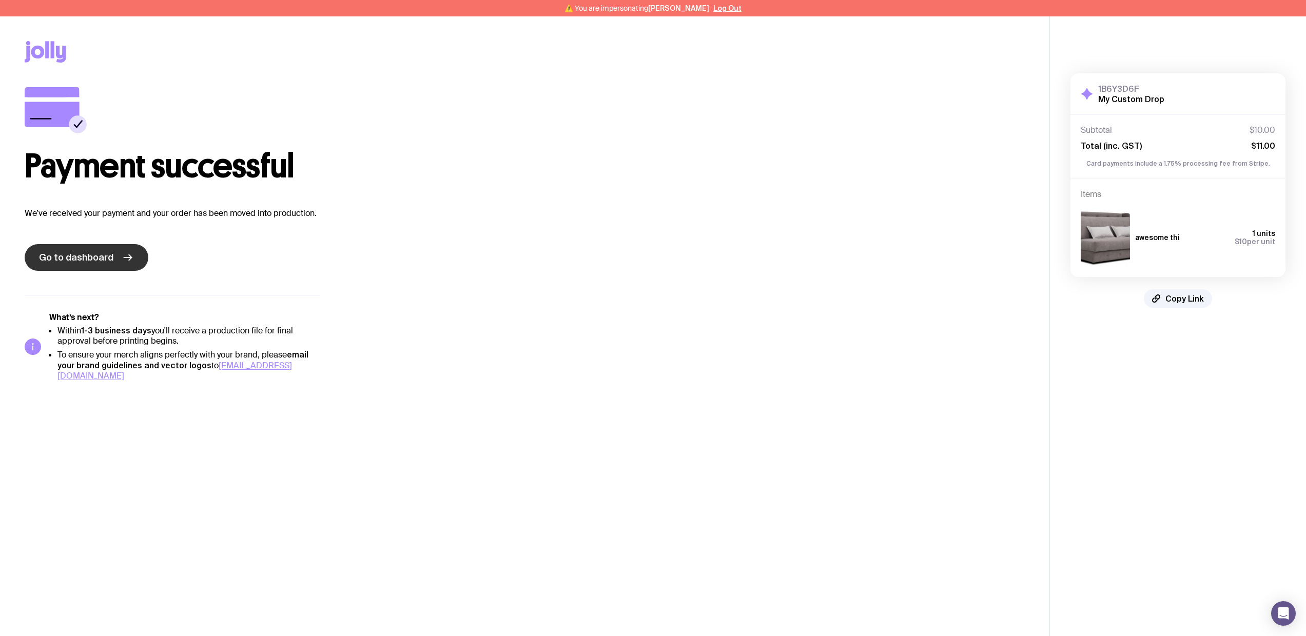
click at [105, 260] on span "Go to dashboard" at bounding box center [76, 257] width 74 height 12
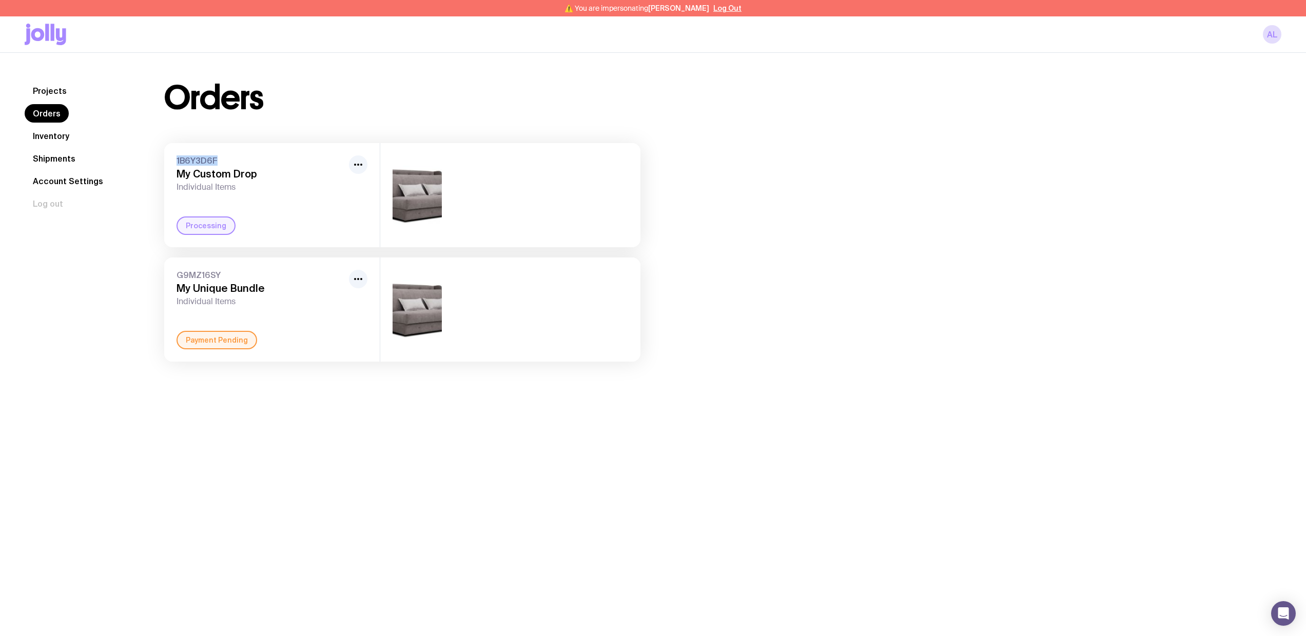
drag, startPoint x: 220, startPoint y: 160, endPoint x: 145, endPoint y: 158, distance: 74.4
click at [145, 158] on div "Orders 1B6Y3D6F My Custom Drop Individual Items Processing G9MZ16SY My Unique B…" at bounding box center [402, 222] width 525 height 280
copy span "1B6Y3D6F"
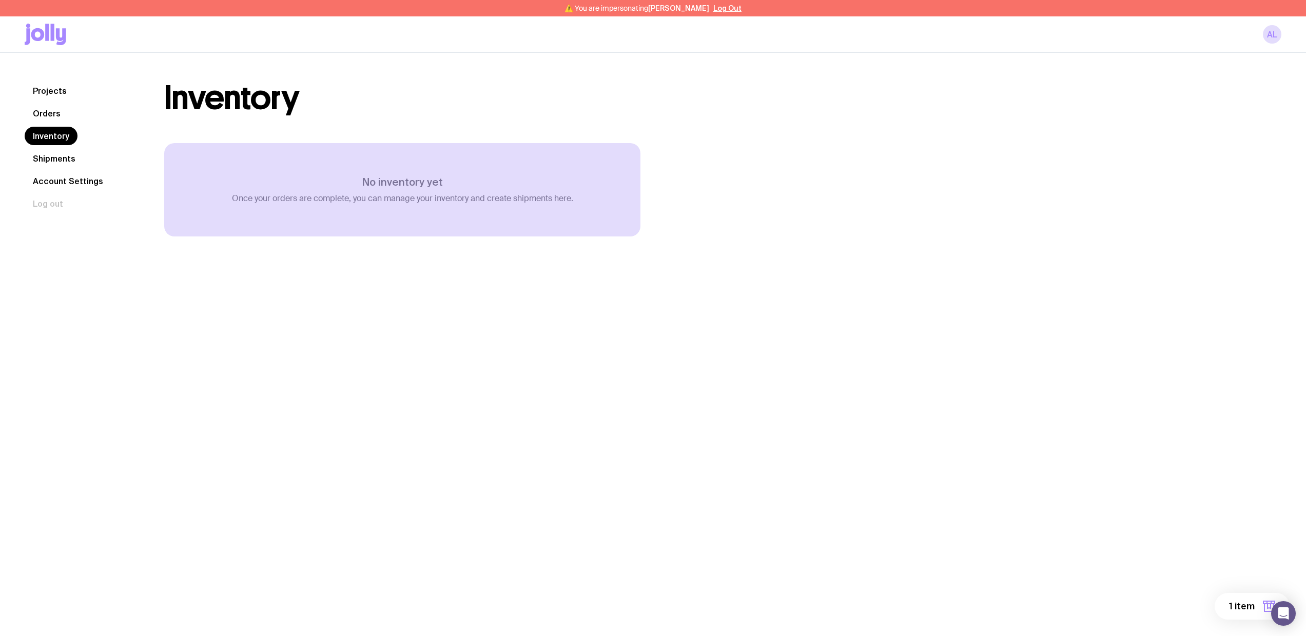
click at [48, 120] on link "Orders" at bounding box center [47, 113] width 44 height 18
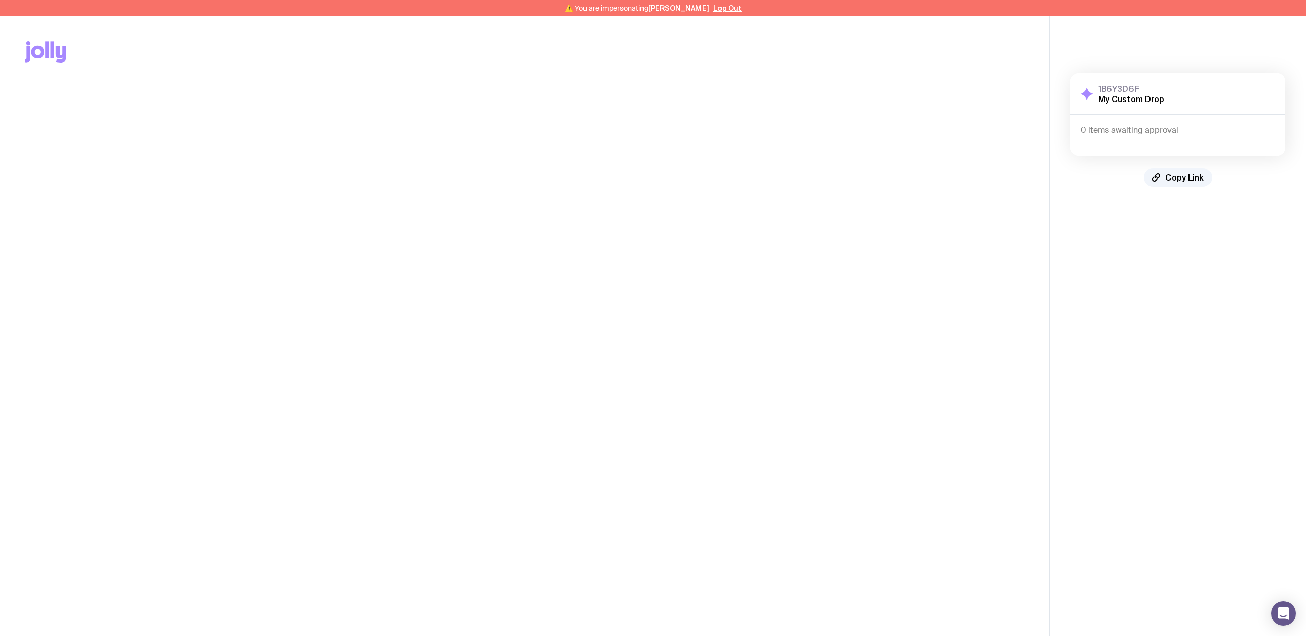
drag, startPoint x: 1068, startPoint y: 141, endPoint x: 1190, endPoint y: 136, distance: 122.7
click at [1190, 136] on div "1B6Y3D6F My Custom Drop Show Details 0 items awaiting approval Copy Link" at bounding box center [1178, 130] width 256 height 154
drag, startPoint x: 1190, startPoint y: 134, endPoint x: 1022, endPoint y: 127, distance: 168.4
click at [1022, 127] on div "Copy Link 1B6Y3D6F My Custom Drop Show Details 0 items awaiting approval Copy L…" at bounding box center [653, 334] width 1306 height 636
click at [1023, 128] on main "Copy Link" at bounding box center [524, 334] width 1049 height 636
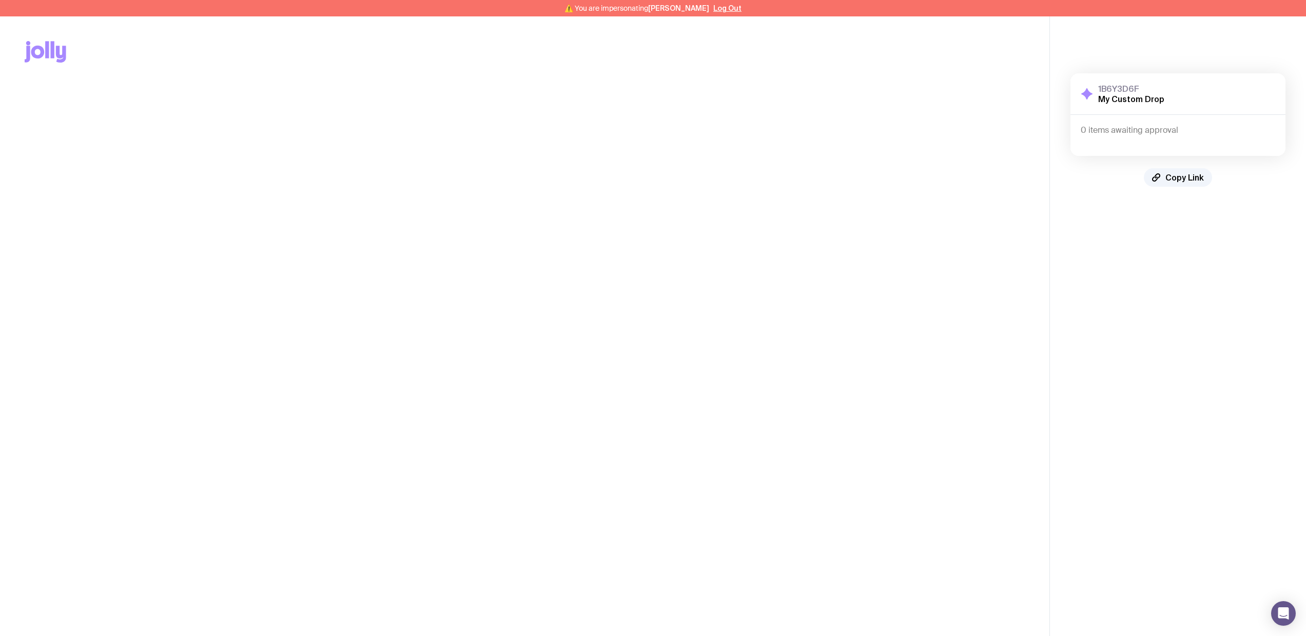
click at [55, 53] on icon at bounding box center [46, 52] width 42 height 22
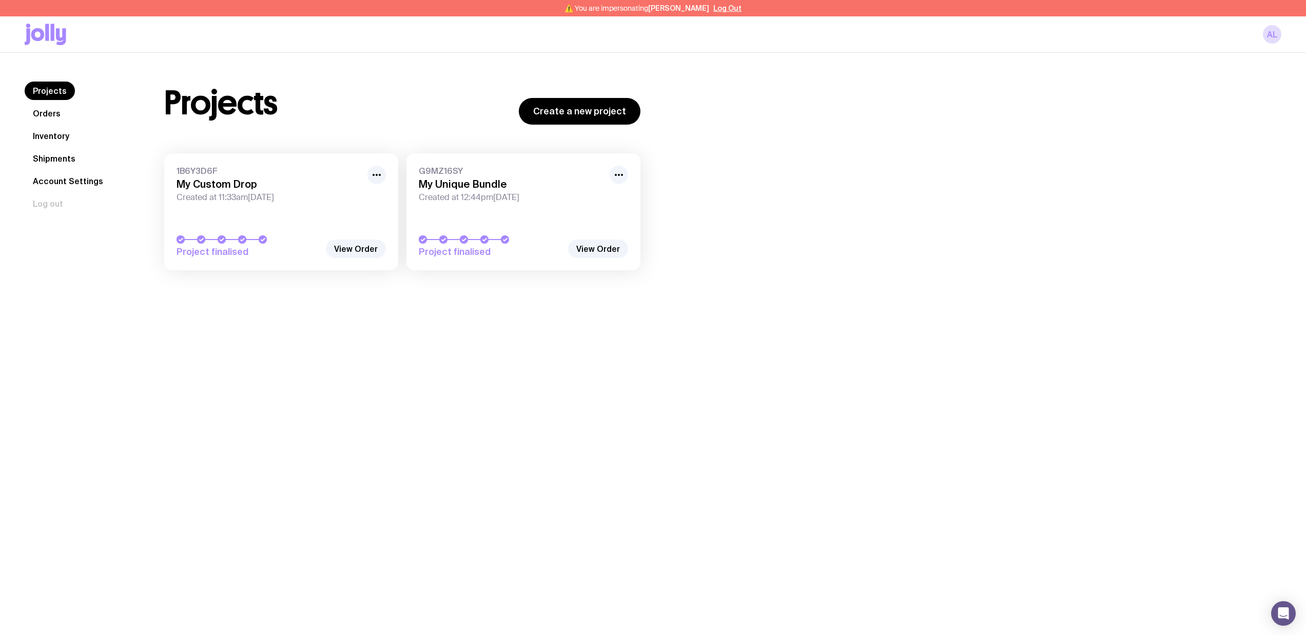
click at [27, 41] on icon at bounding box center [28, 36] width 6 height 16
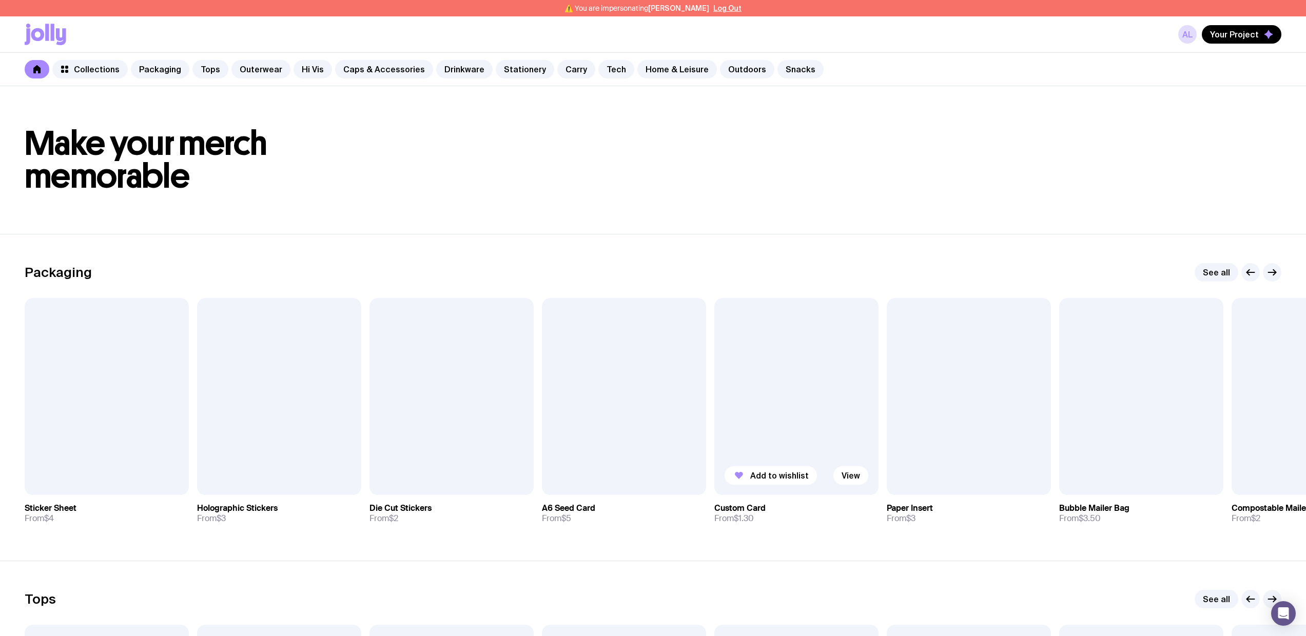
click at [780, 465] on div at bounding box center [796, 396] width 164 height 197
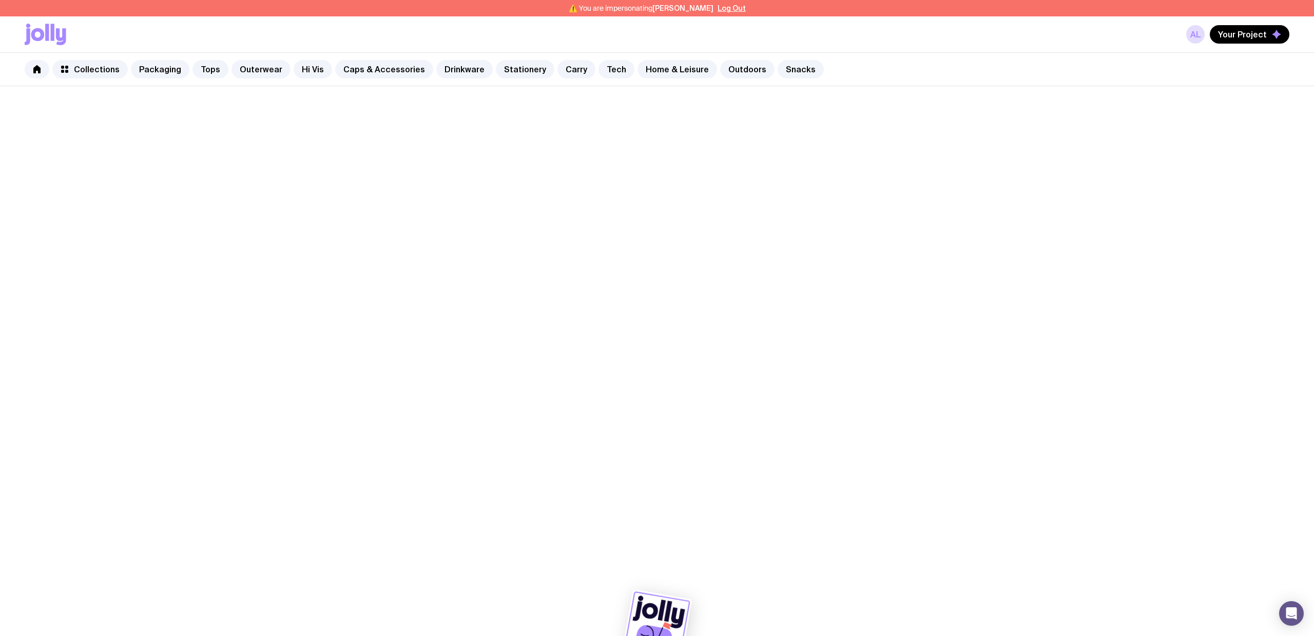
drag, startPoint x: 923, startPoint y: 478, endPoint x: 949, endPoint y: 464, distance: 28.9
click at [923, 477] on div at bounding box center [657, 361] width 1314 height 550
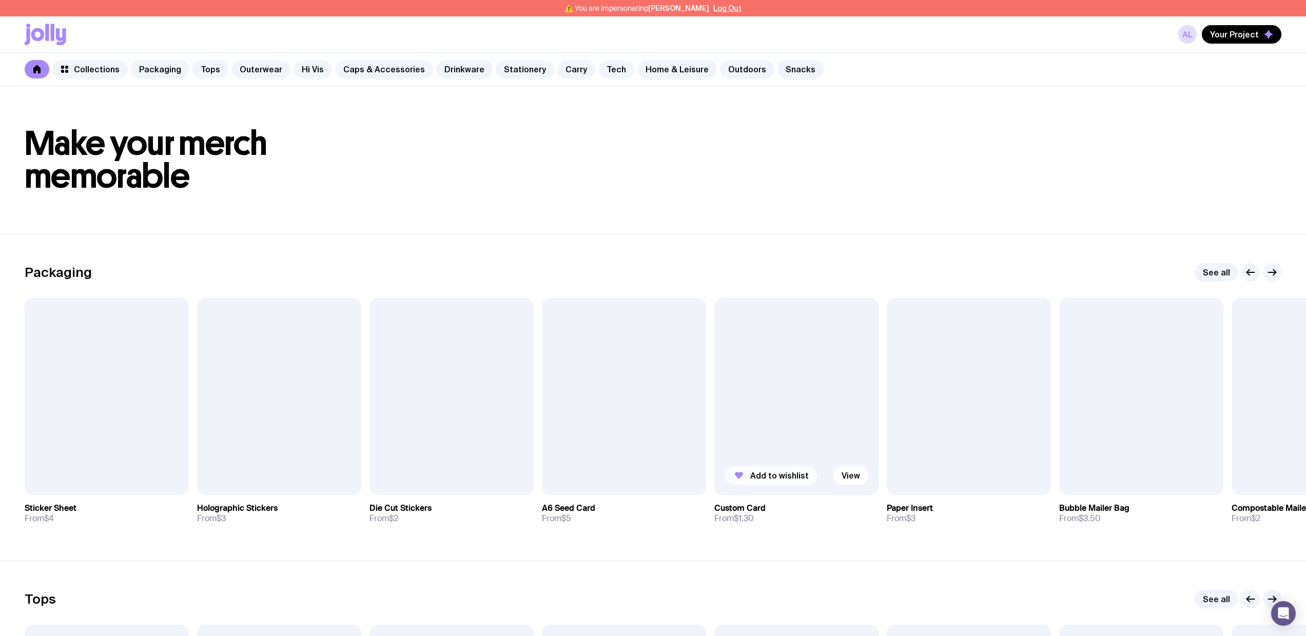
click at [782, 471] on span "Add to wishlist" at bounding box center [779, 476] width 58 height 10
click at [934, 471] on span "Add to wishlist" at bounding box center [952, 476] width 58 height 10
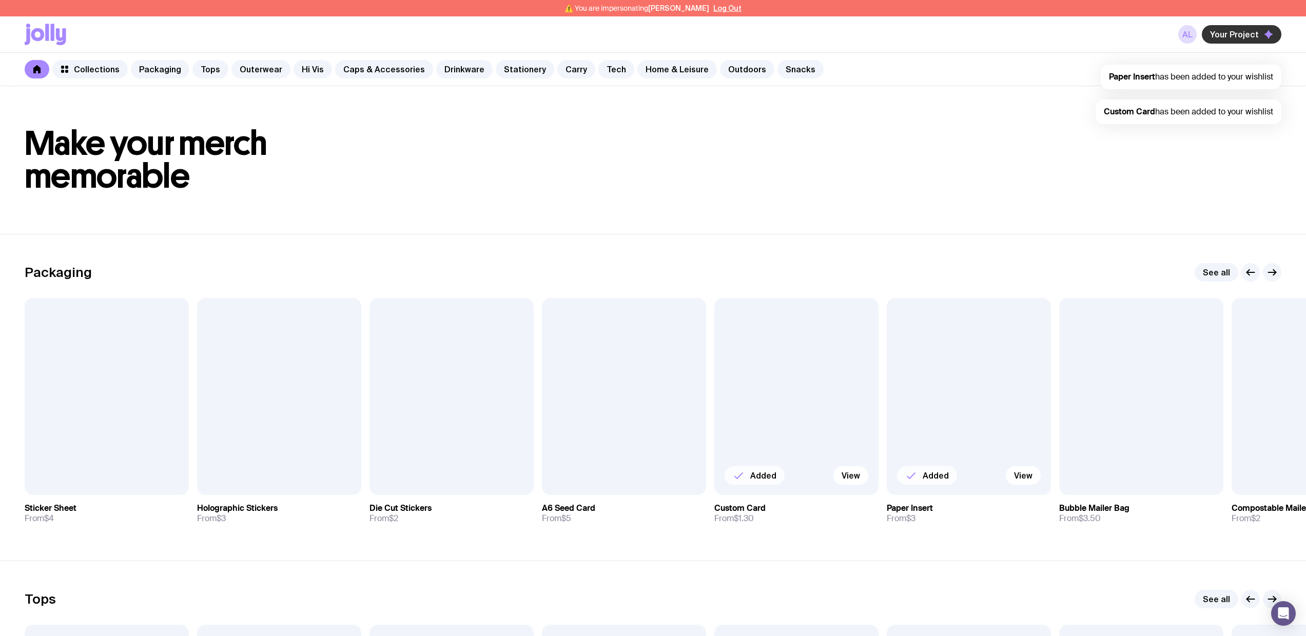
click at [1252, 40] on button "Your Project" at bounding box center [1242, 34] width 80 height 18
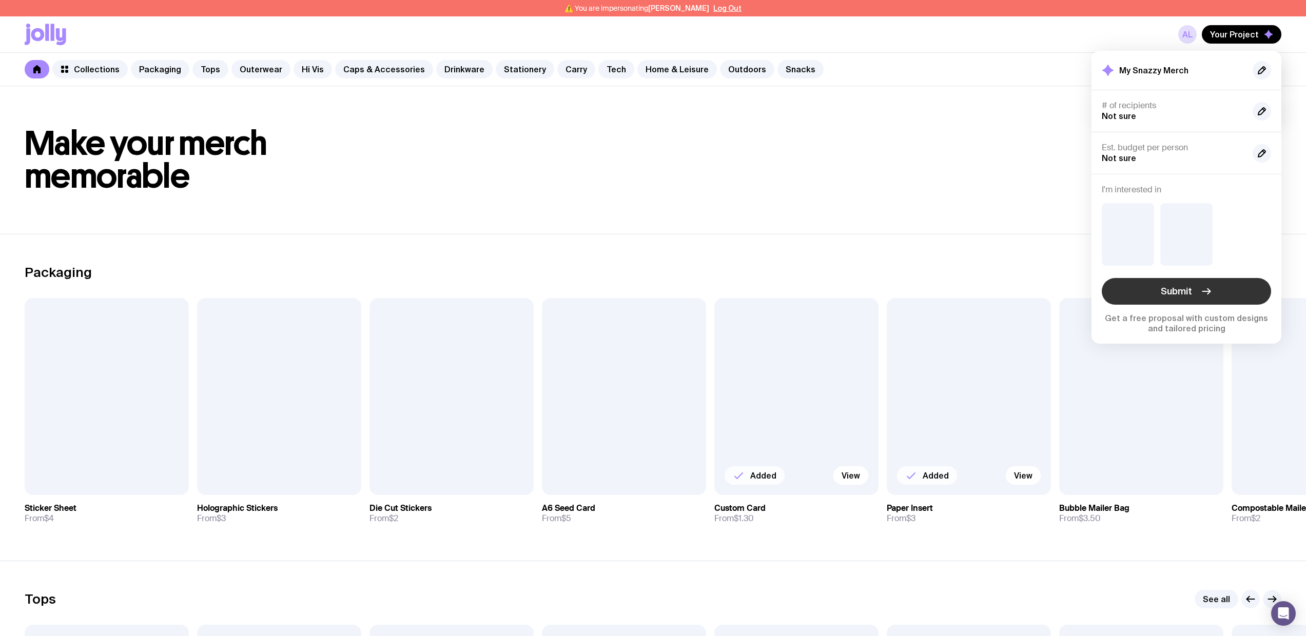
click at [1161, 287] on button "Submit" at bounding box center [1186, 291] width 169 height 27
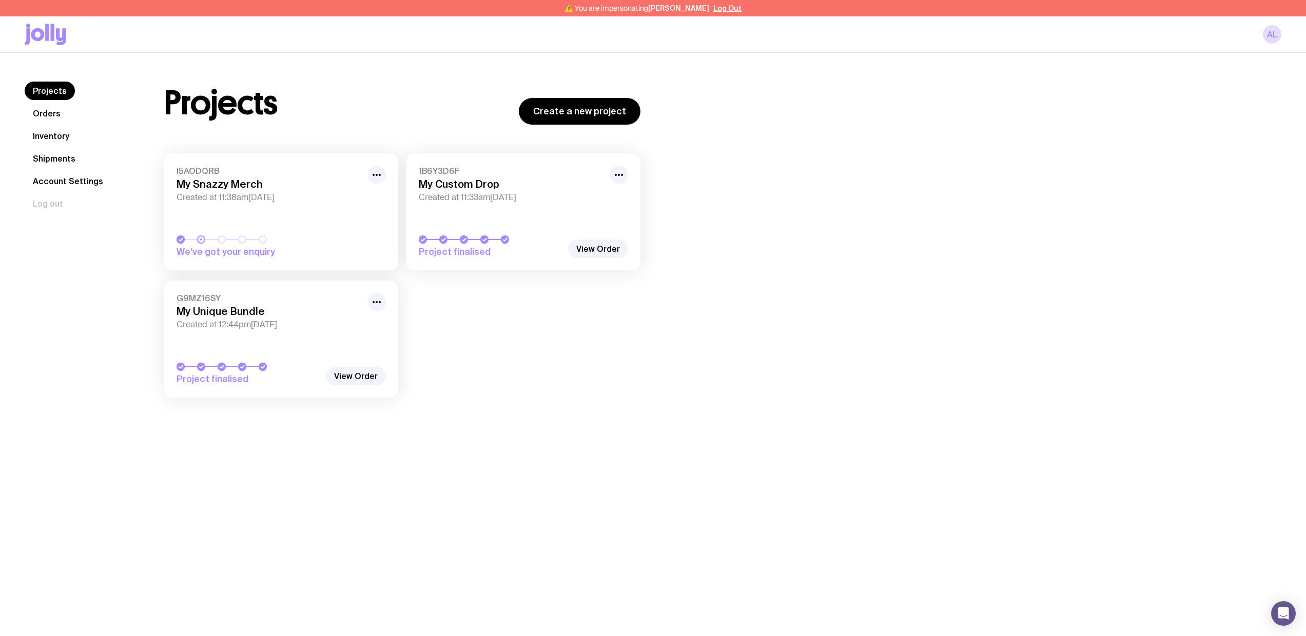
drag, startPoint x: 224, startPoint y: 169, endPoint x: 866, endPoint y: 9, distance: 661.0
click at [224, 186] on h3 "My Snazzy Merch" at bounding box center [269, 184] width 185 height 12
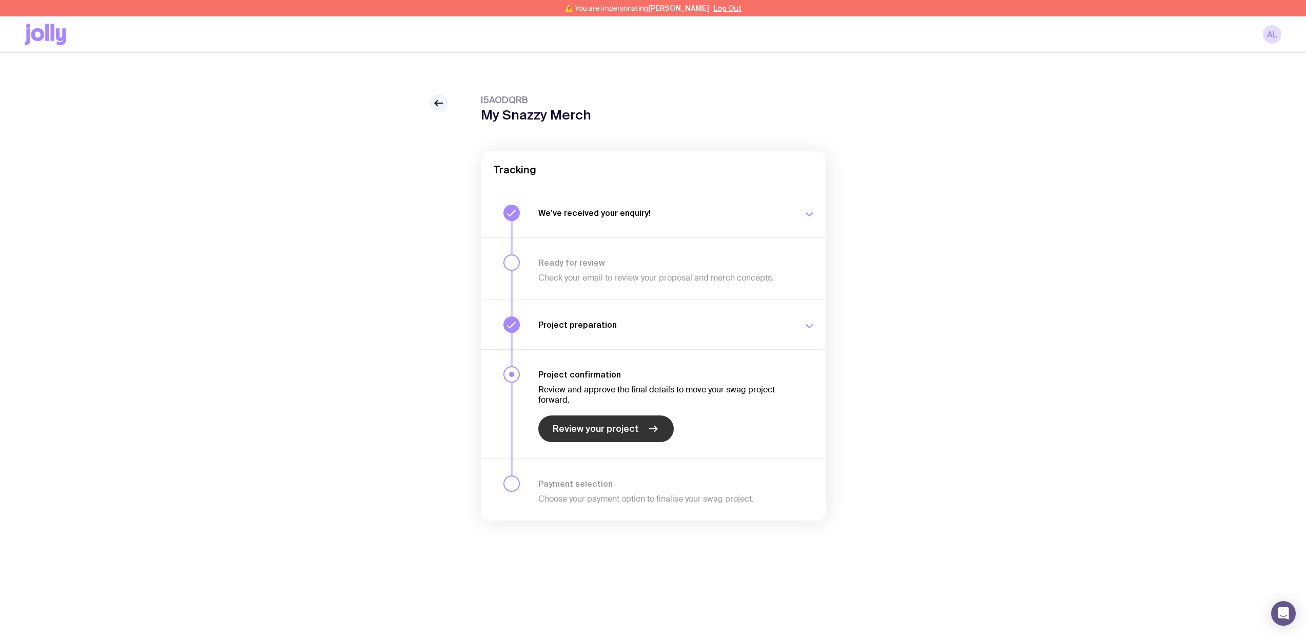
click at [610, 427] on span "Review your project" at bounding box center [596, 429] width 86 height 12
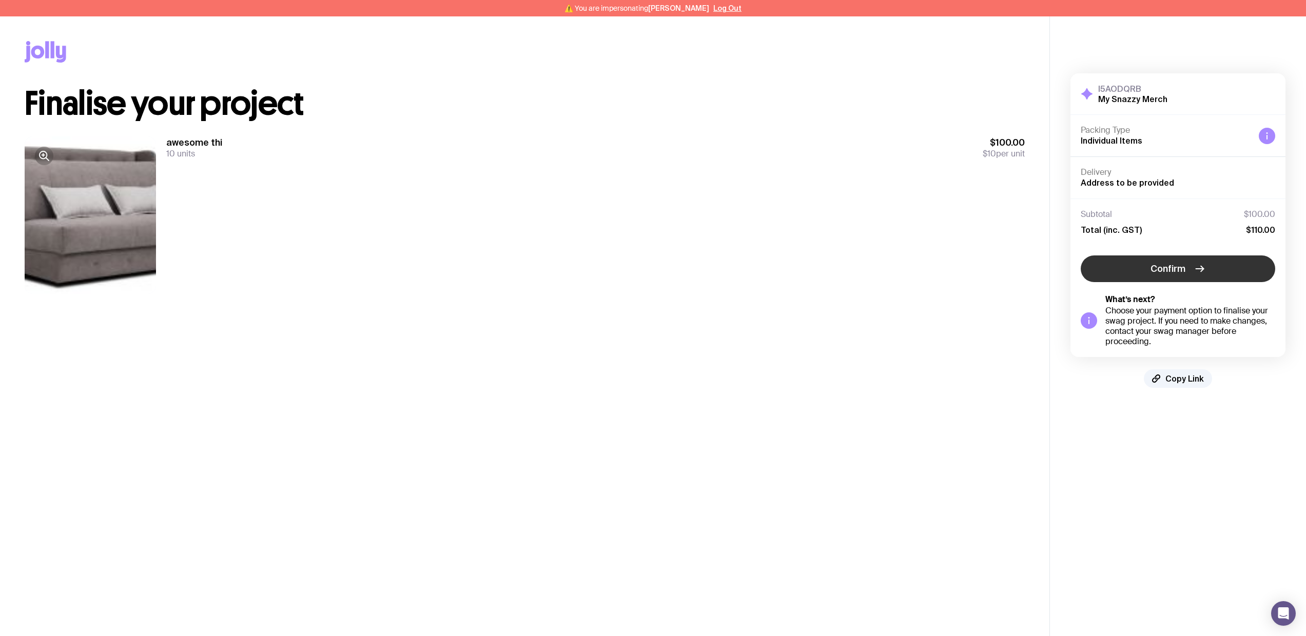
click at [1151, 270] on span "Confirm" at bounding box center [1167, 269] width 35 height 12
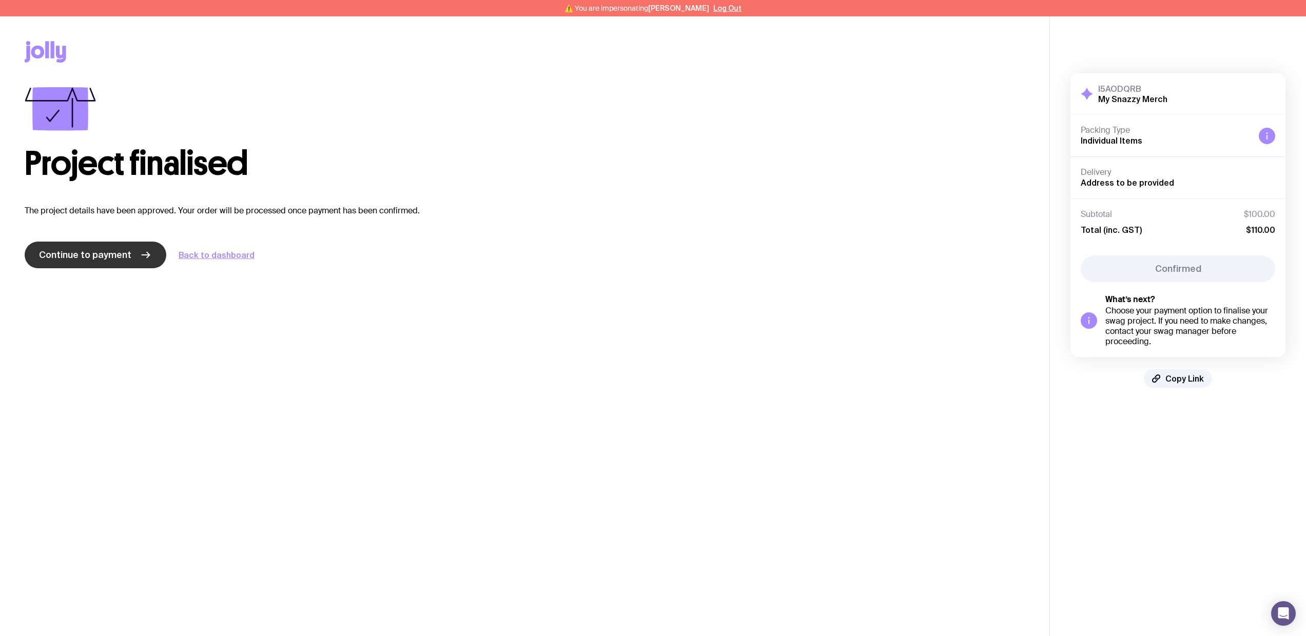
click at [109, 249] on span "Continue to payment" at bounding box center [85, 255] width 92 height 12
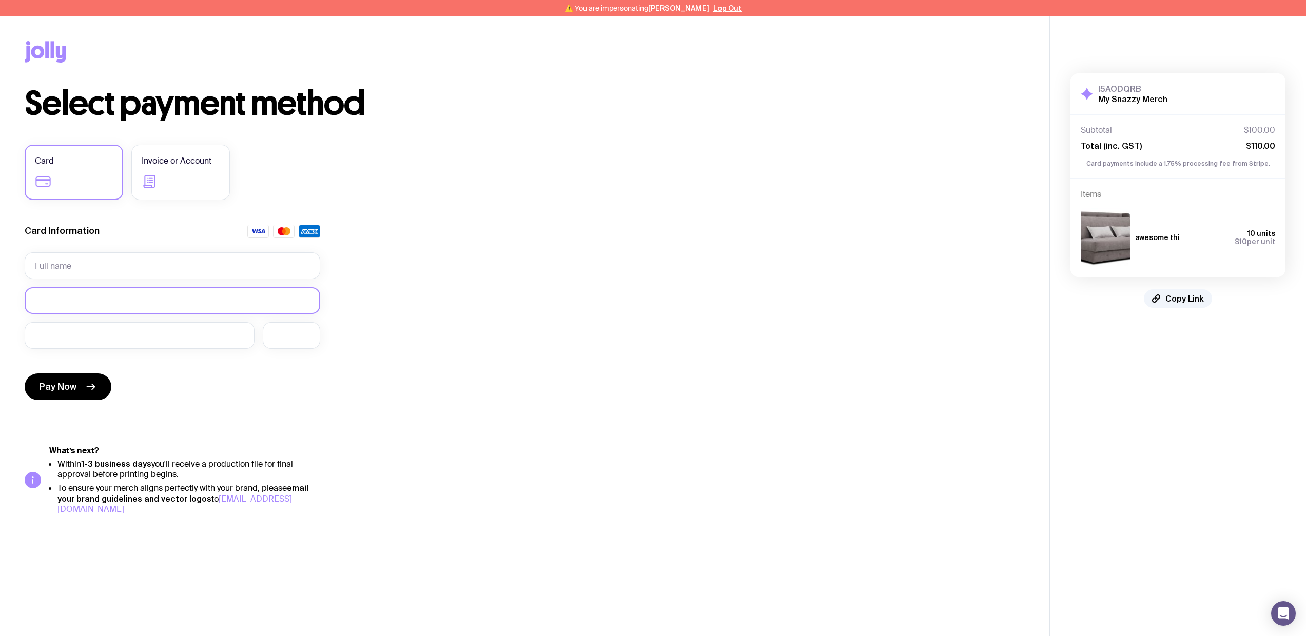
click at [116, 307] on div at bounding box center [173, 300] width 296 height 27
click at [50, 342] on div at bounding box center [140, 335] width 230 height 27
click at [74, 391] on span "Pay Now" at bounding box center [57, 387] width 37 height 12
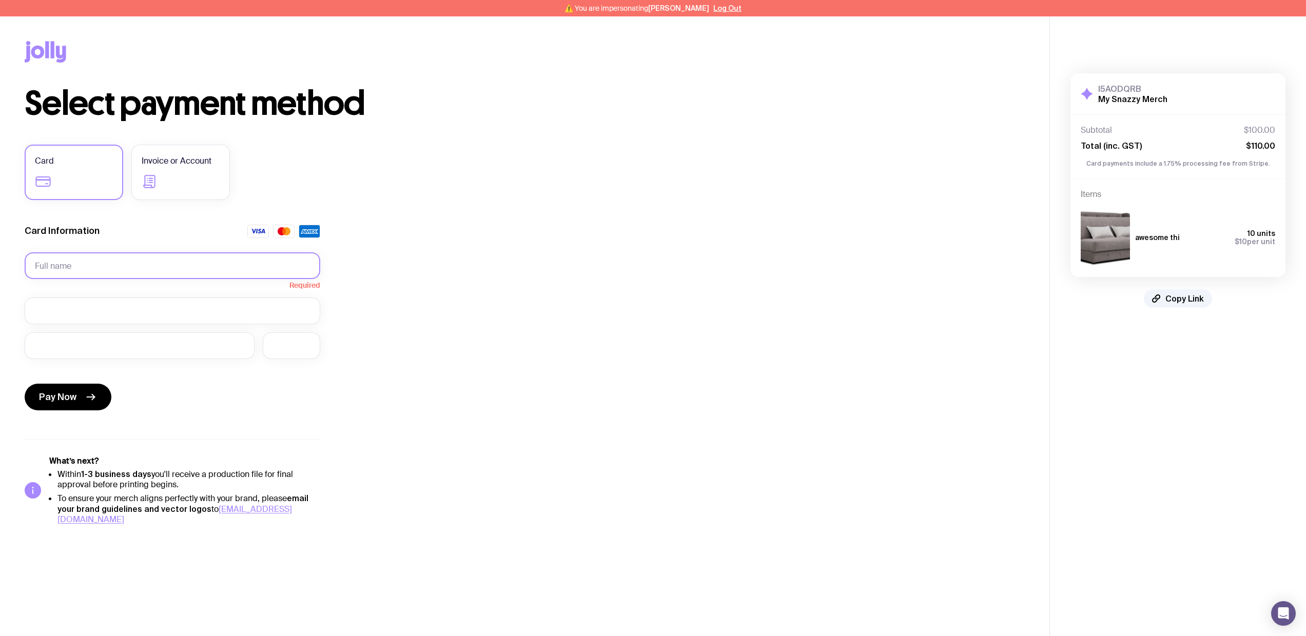
click at [97, 267] on input "text" at bounding box center [173, 265] width 296 height 27
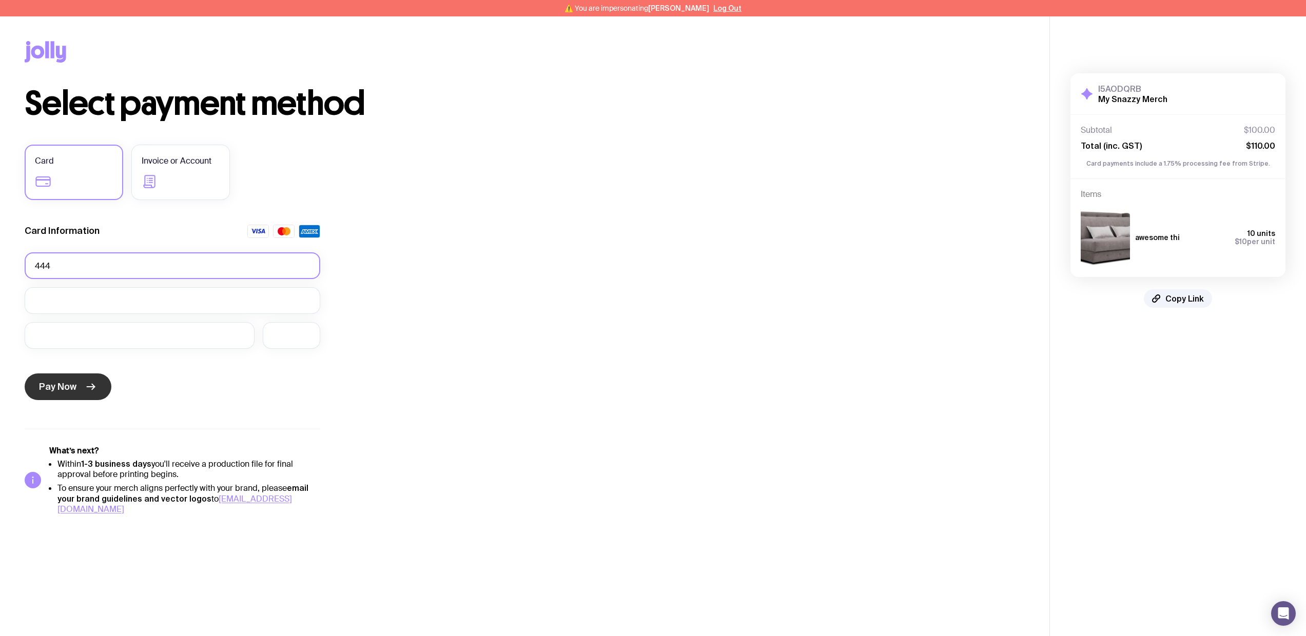
type input "444"
click at [66, 380] on button "Pay Now" at bounding box center [68, 387] width 87 height 27
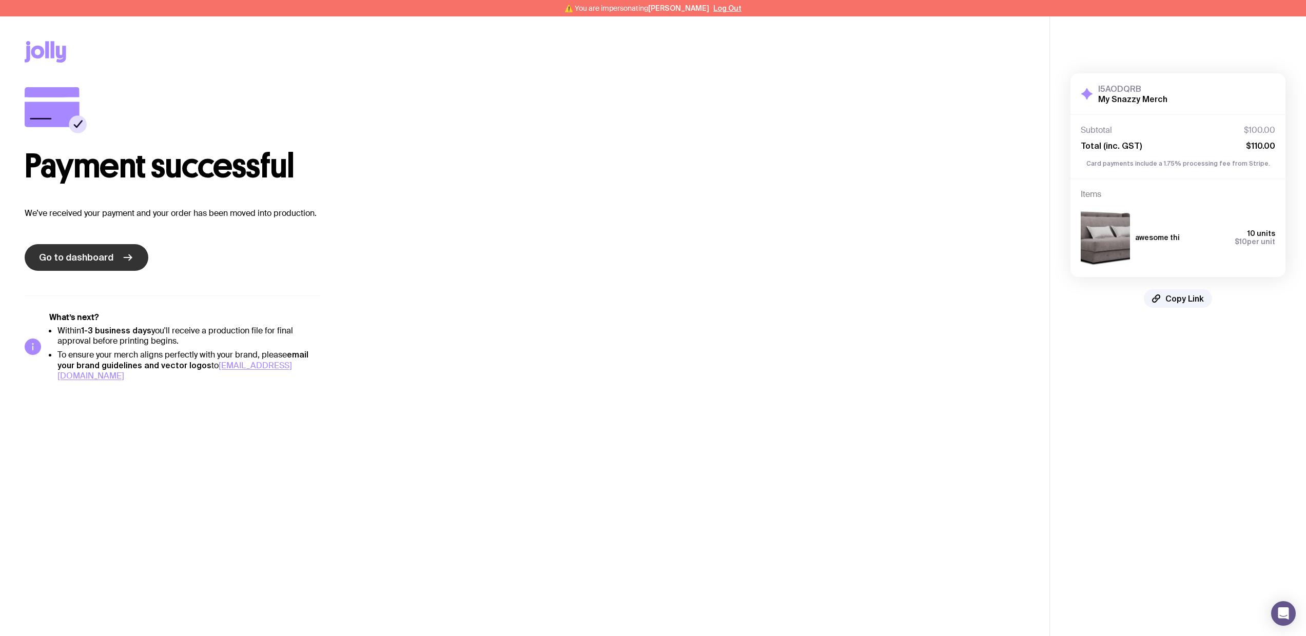
drag, startPoint x: 80, startPoint y: 269, endPoint x: 87, endPoint y: 267, distance: 7.1
click at [80, 269] on link "Go to dashboard" at bounding box center [87, 257] width 124 height 27
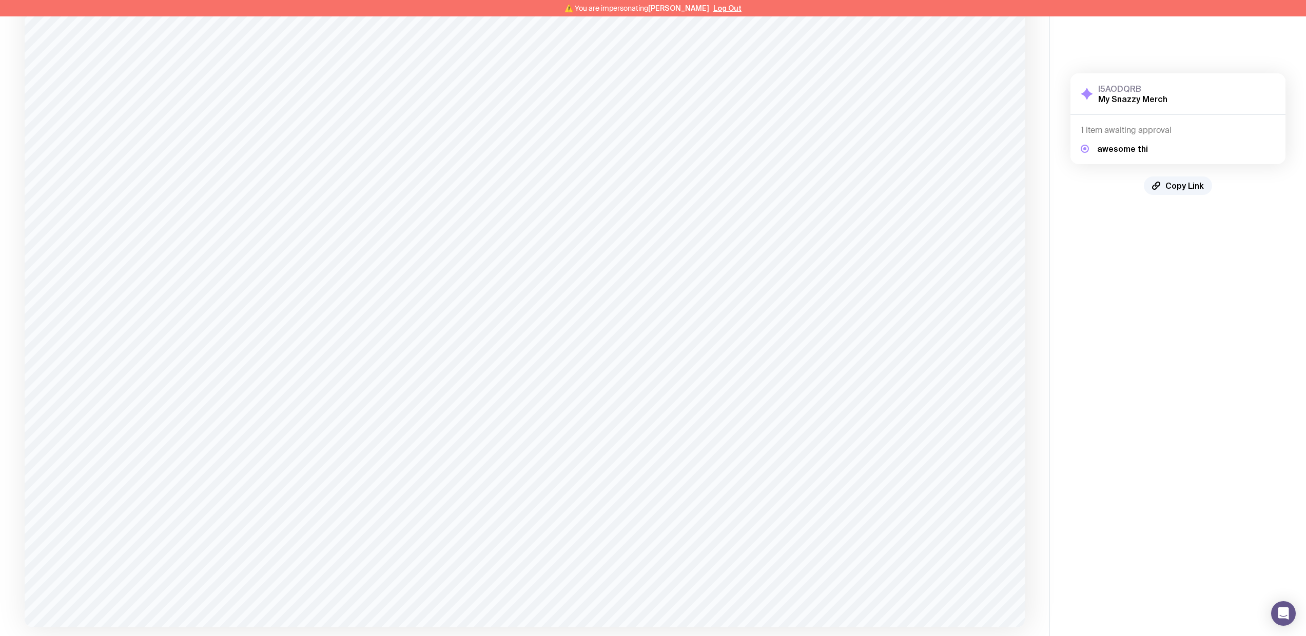
scroll to position [937, 0]
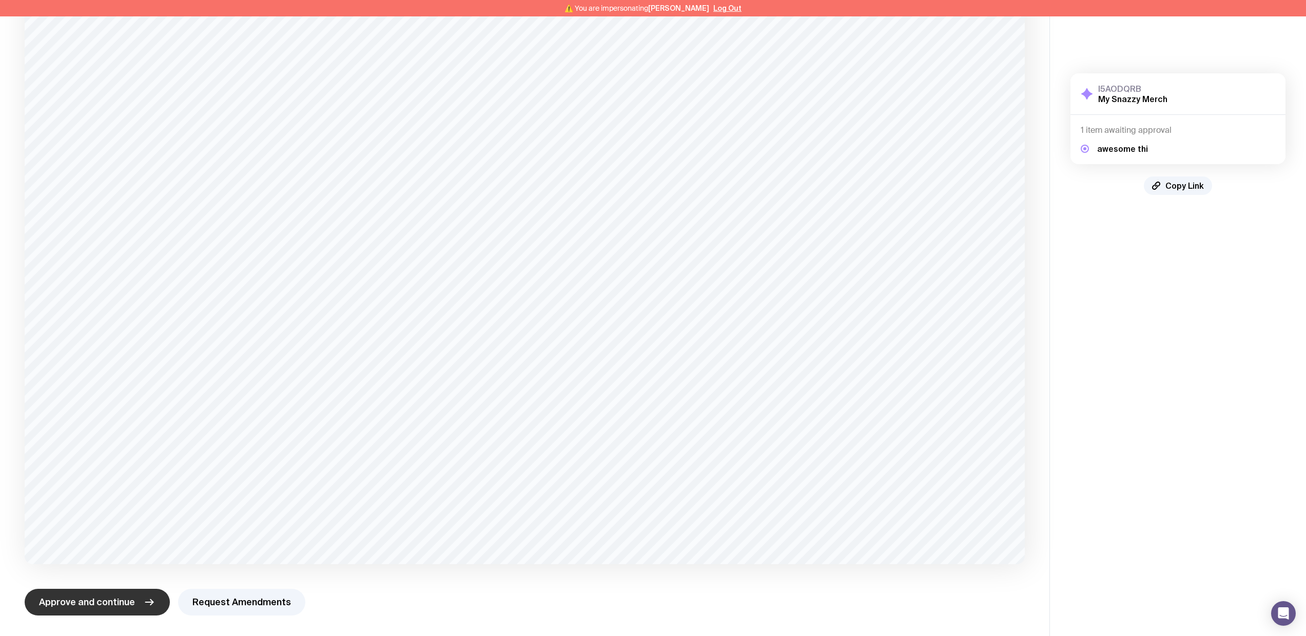
click at [94, 605] on span "Approve and continue" at bounding box center [87, 602] width 96 height 12
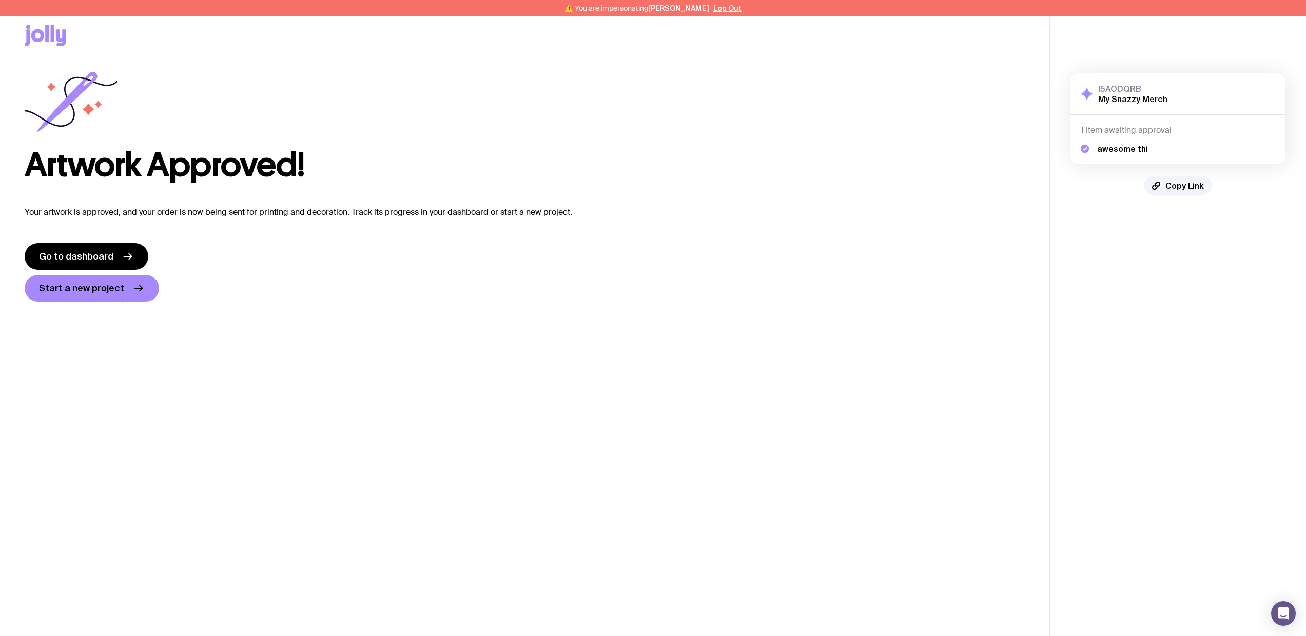
scroll to position [0, 0]
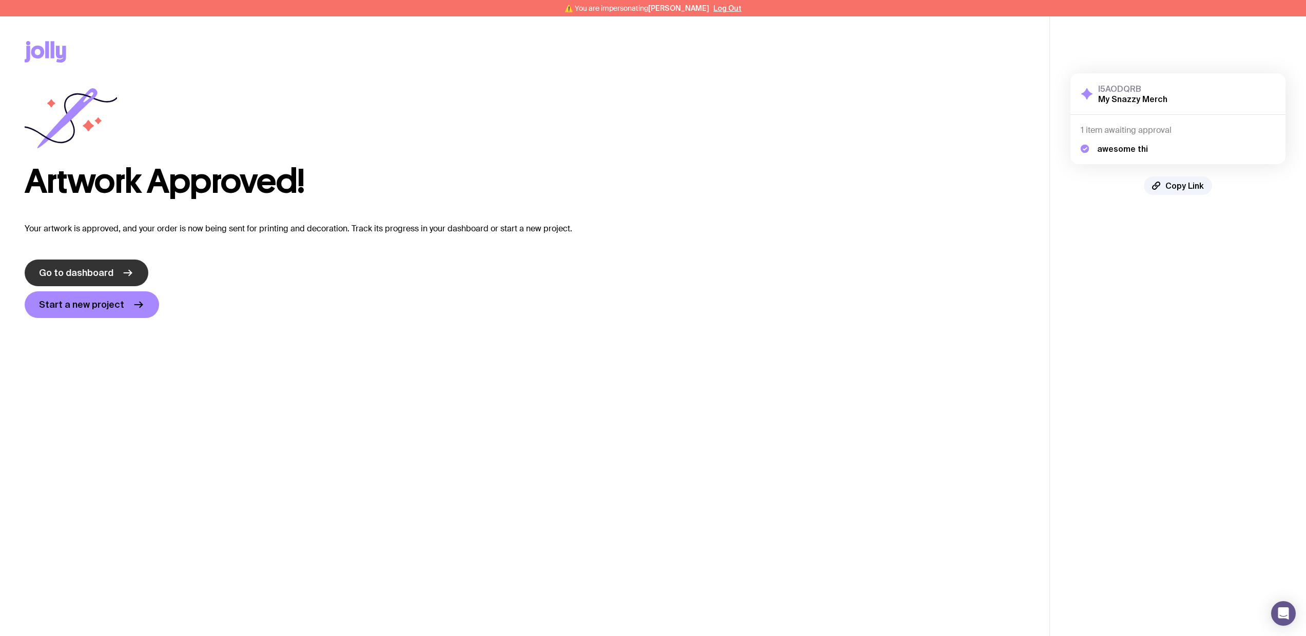
click at [110, 279] on link "Go to dashboard" at bounding box center [87, 273] width 124 height 27
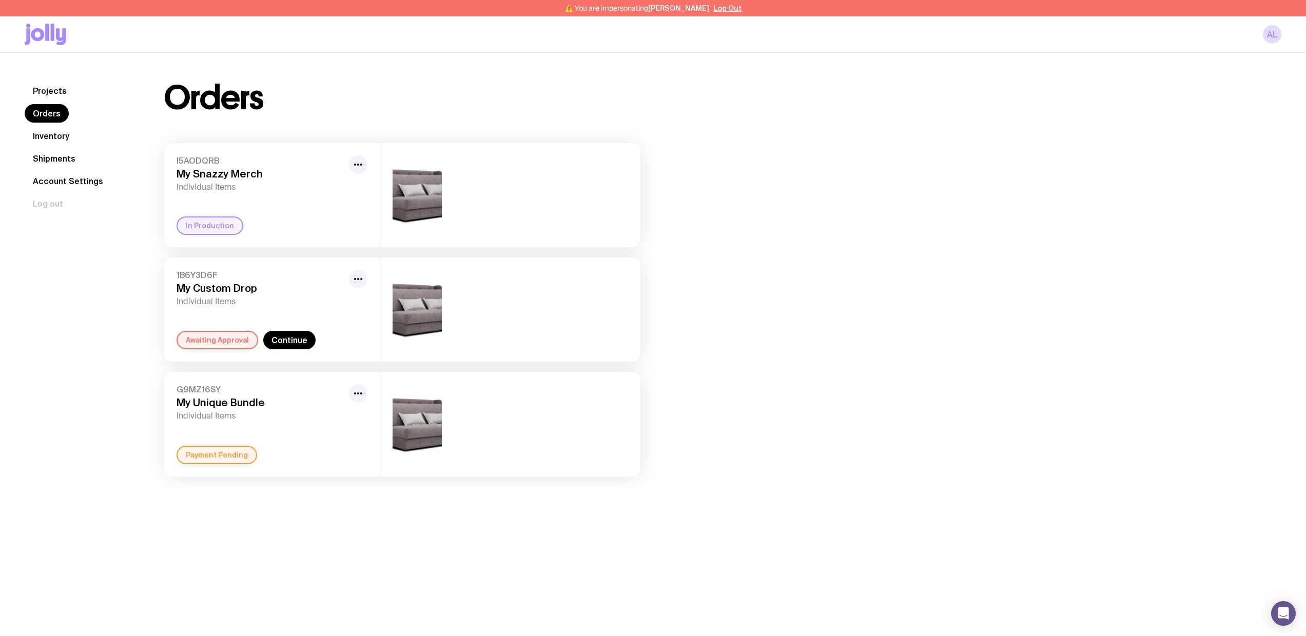
click at [60, 138] on link "Inventory" at bounding box center [51, 136] width 53 height 18
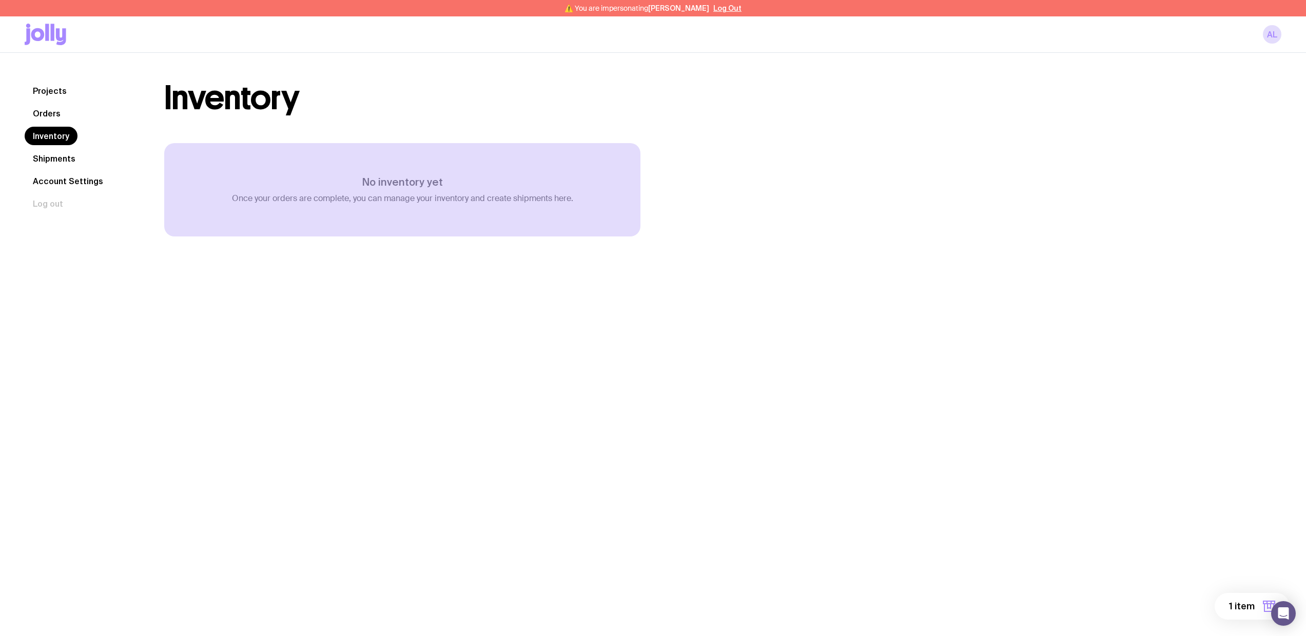
click at [58, 122] on nav "Projects Orders Inventory Shipments Account Settings Log out" at bounding box center [82, 147] width 115 height 131
click at [57, 114] on link "Orders" at bounding box center [47, 113] width 44 height 18
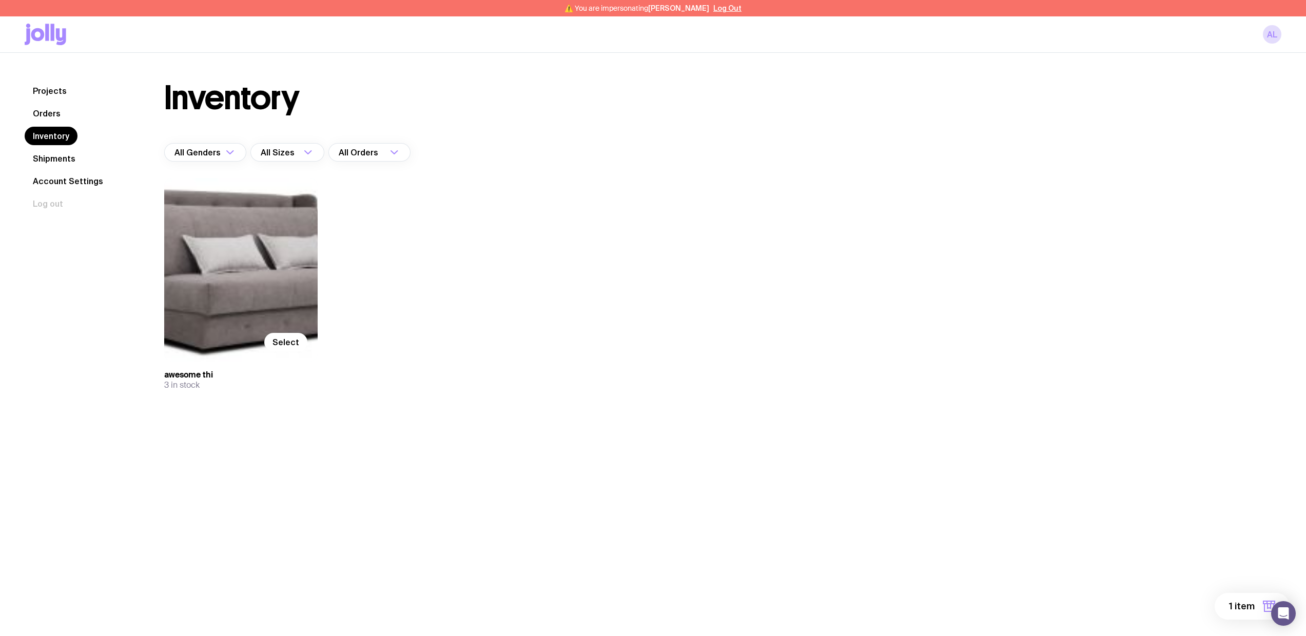
click at [223, 290] on div "Select" at bounding box center [240, 270] width 153 height 184
click at [287, 339] on span "Select" at bounding box center [285, 342] width 27 height 10
click at [0, 0] on input "Select" at bounding box center [0, 0] width 0 height 0
click at [1227, 604] on span "2 items" at bounding box center [1237, 606] width 33 height 12
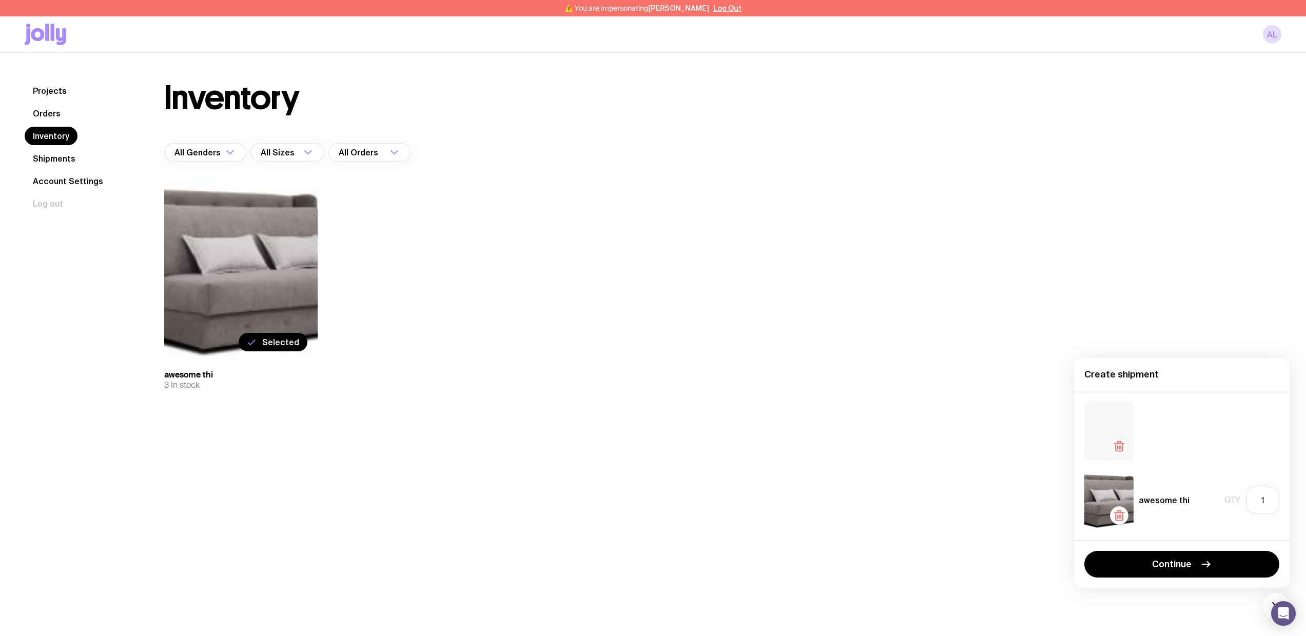
click at [1118, 446] on icon "button" at bounding box center [1118, 447] width 0 height 3
drag, startPoint x: 1234, startPoint y: 501, endPoint x: 1200, endPoint y: 498, distance: 34.0
click at [1200, 498] on div "awesome thi Qty 1" at bounding box center [1181, 500] width 195 height 59
type input "0"
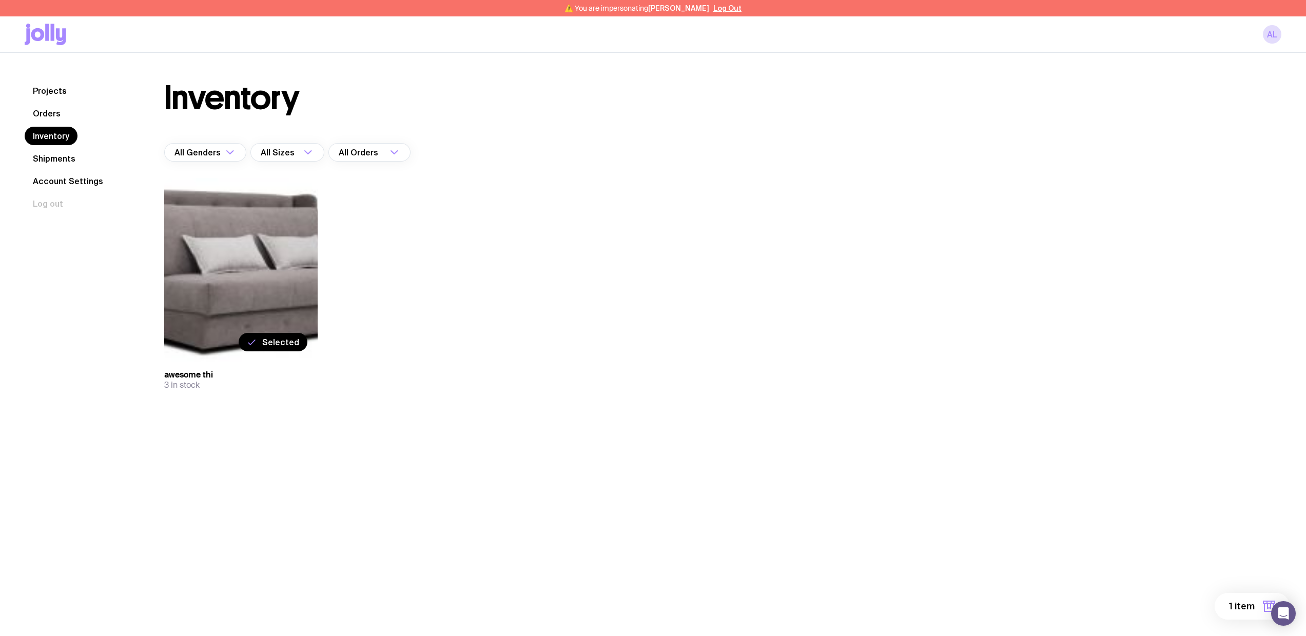
click at [669, 307] on div "Inventory All Genders Loading... All Sizes Loading... All Orders Loading... Sel…" at bounding box center [711, 257] width 1142 height 350
